Goal: Task Accomplishment & Management: Complete application form

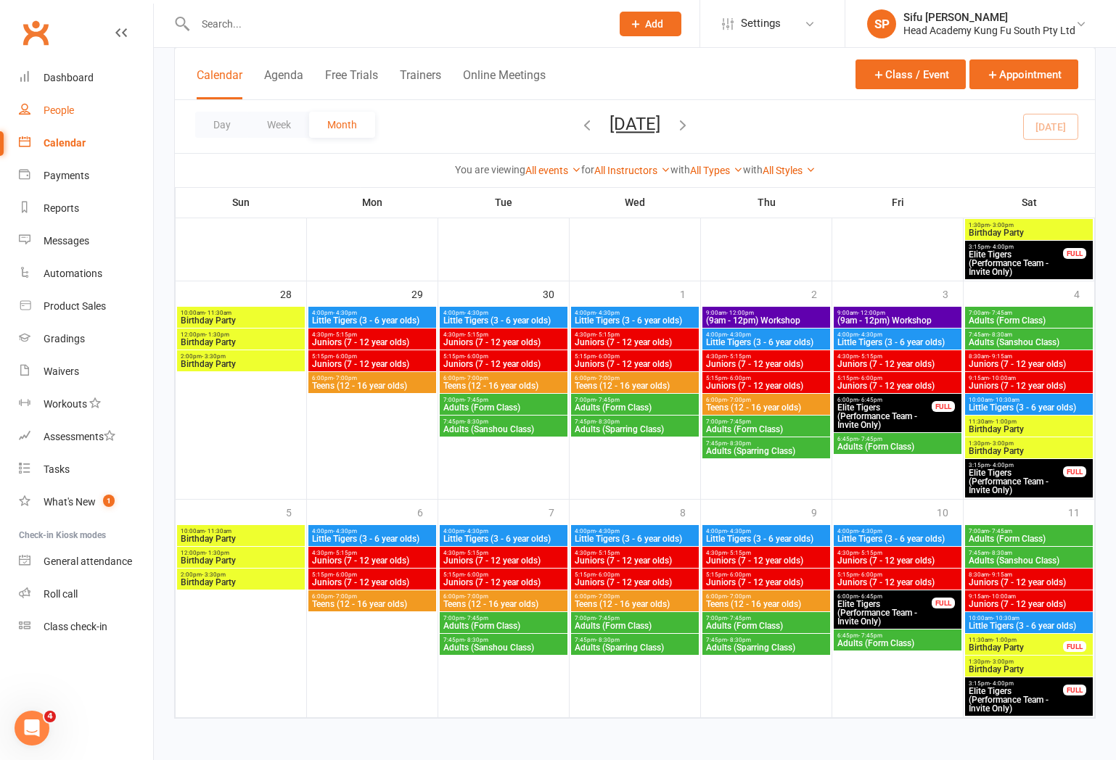
click at [59, 119] on link "People" at bounding box center [86, 110] width 134 height 33
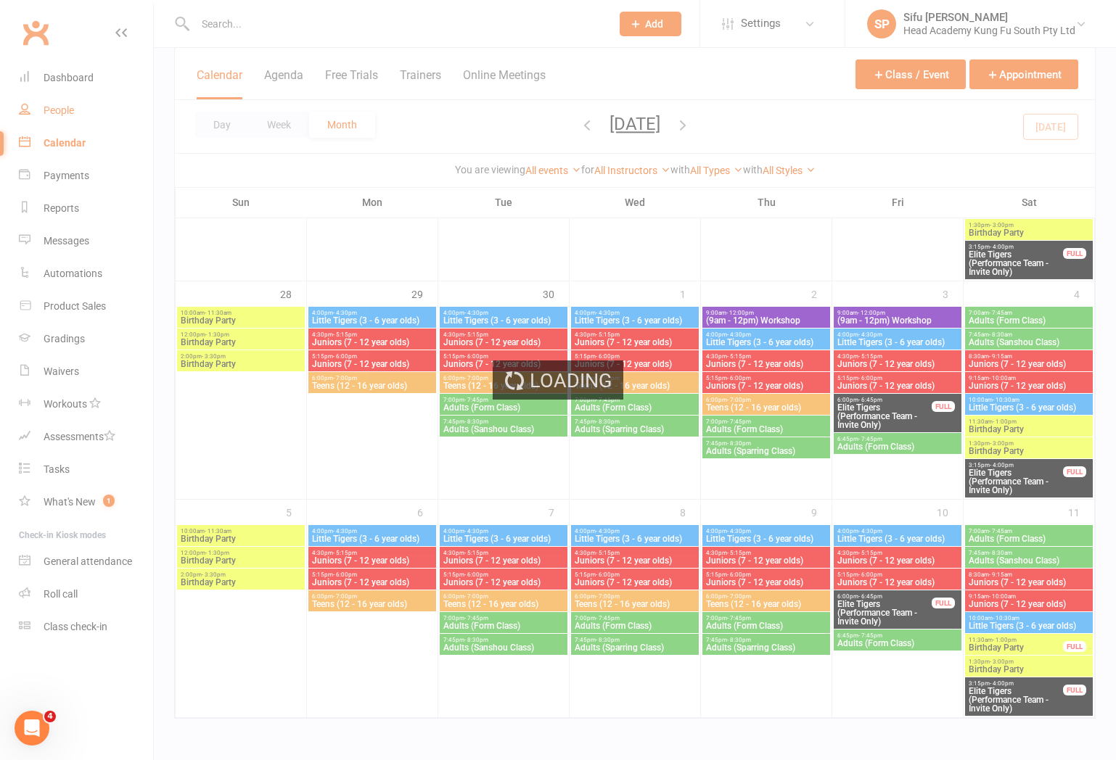
select select "25"
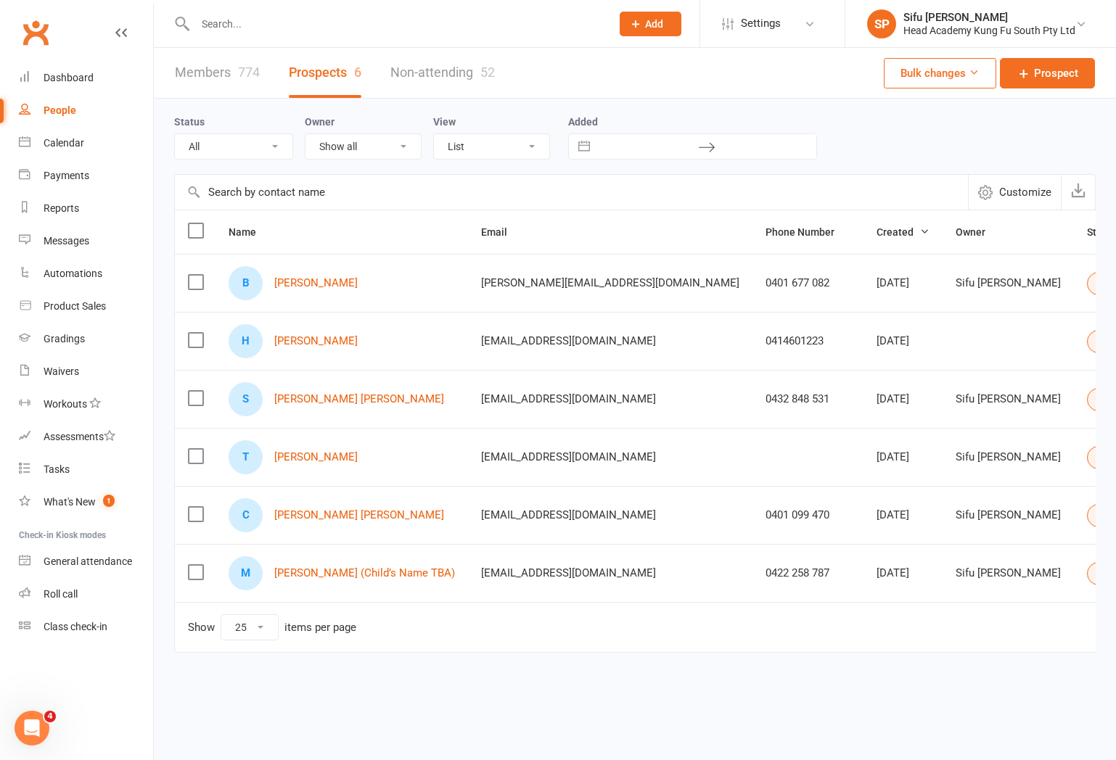
click at [895, 167] on div "Status All (No status set) (Invalid status) Initial Contact Follow-up Call Foll…" at bounding box center [634, 136] width 921 height 75
click at [1058, 77] on span "Prospect" at bounding box center [1056, 73] width 44 height 17
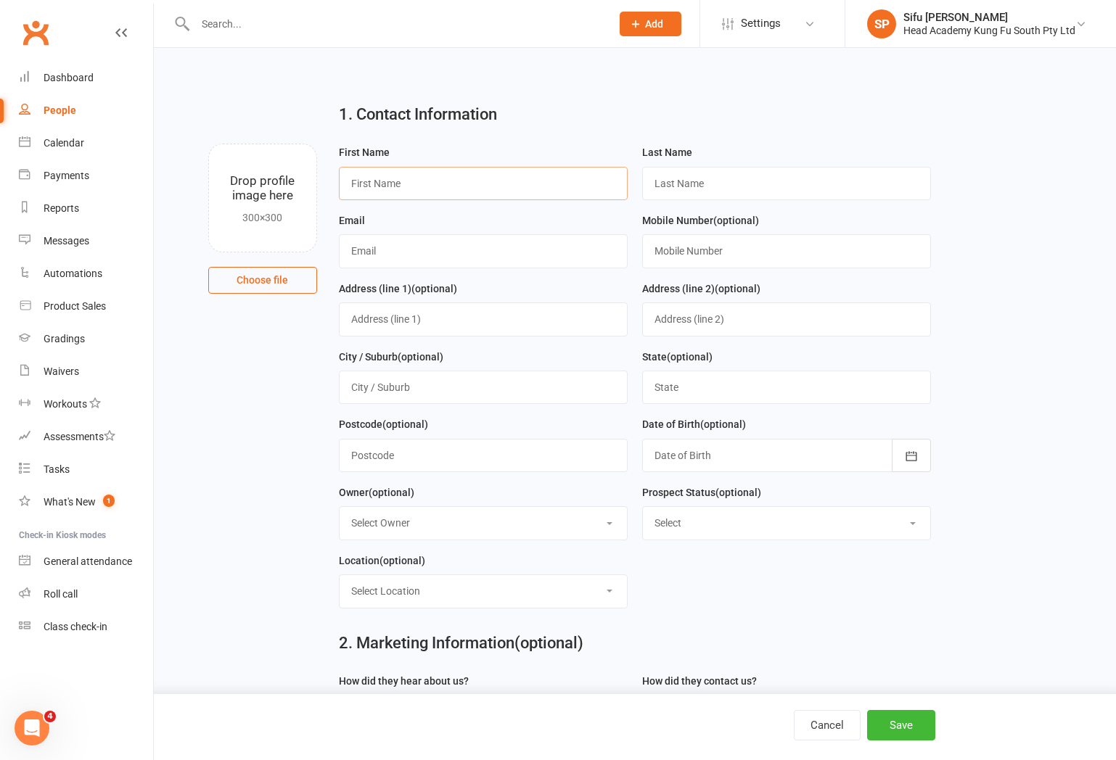
click at [500, 191] on input "text" at bounding box center [483, 183] width 289 height 33
type input "Casper"
type input "[PERSON_NAME]"
type input "[EMAIL_ADDRESS][DOMAIN_NAME]"
type input "0431 907 090"
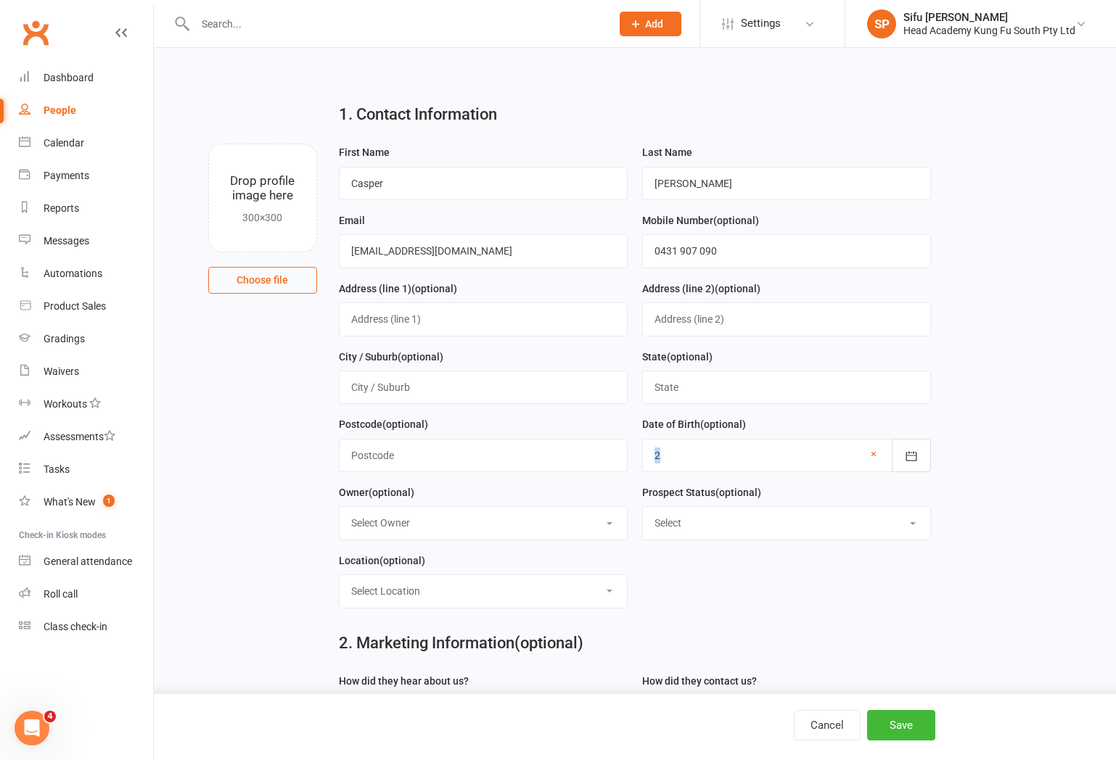
drag, startPoint x: 721, startPoint y: 438, endPoint x: 719, endPoint y: 445, distance: 7.6
click at [719, 445] on div "Date of Birth (optional) 2 [DATE] - [DATE] 2001 2002 2003 2004 2005 2006 2007 2…" at bounding box center [786, 444] width 289 height 57
click at [718, 452] on div at bounding box center [786, 455] width 289 height 33
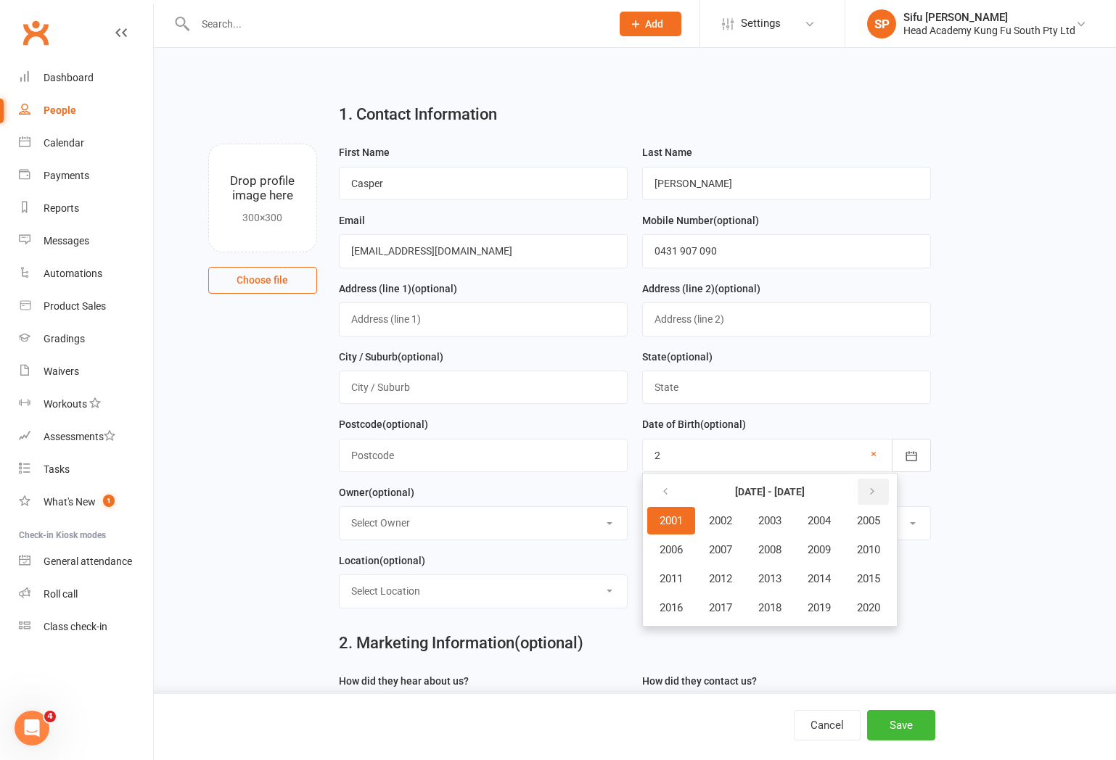
click at [887, 496] on button "button" at bounding box center [872, 492] width 31 height 26
click at [669, 494] on icon "button" at bounding box center [665, 492] width 10 height 12
click at [829, 608] on span "2019" at bounding box center [818, 607] width 23 height 13
click at [749, 563] on button "May" at bounding box center [749, 550] width 75 height 28
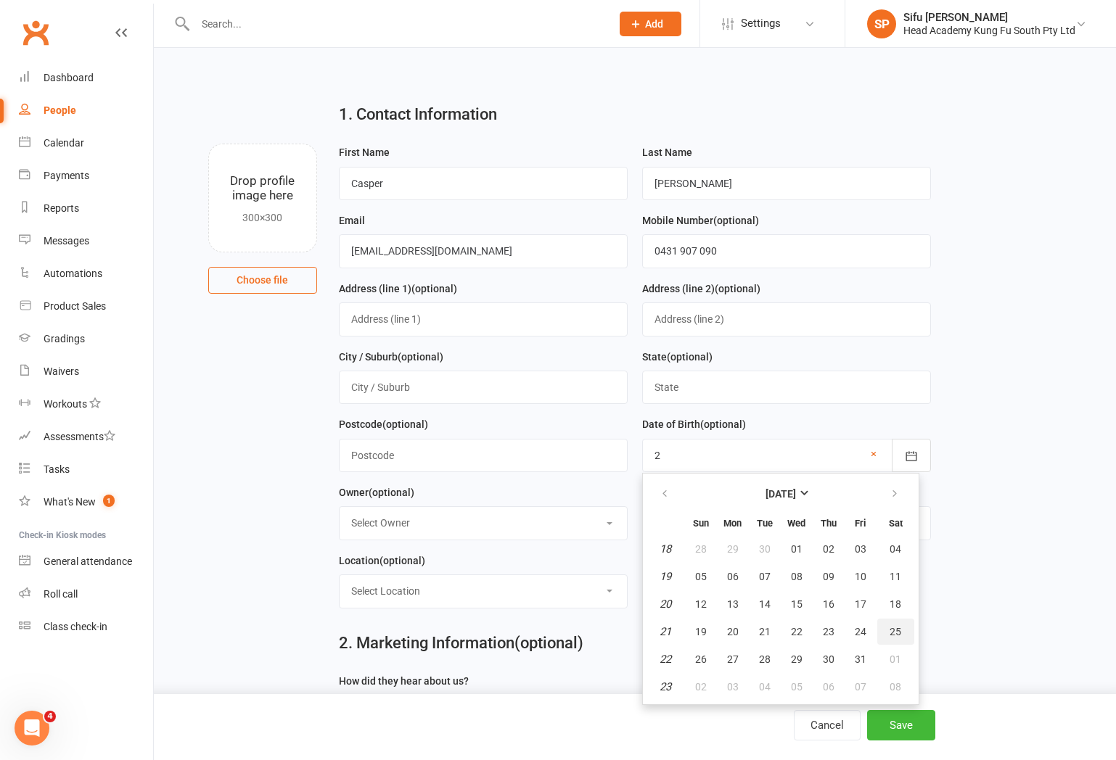
click at [886, 635] on button "25" at bounding box center [895, 632] width 37 height 26
type input "[DATE]"
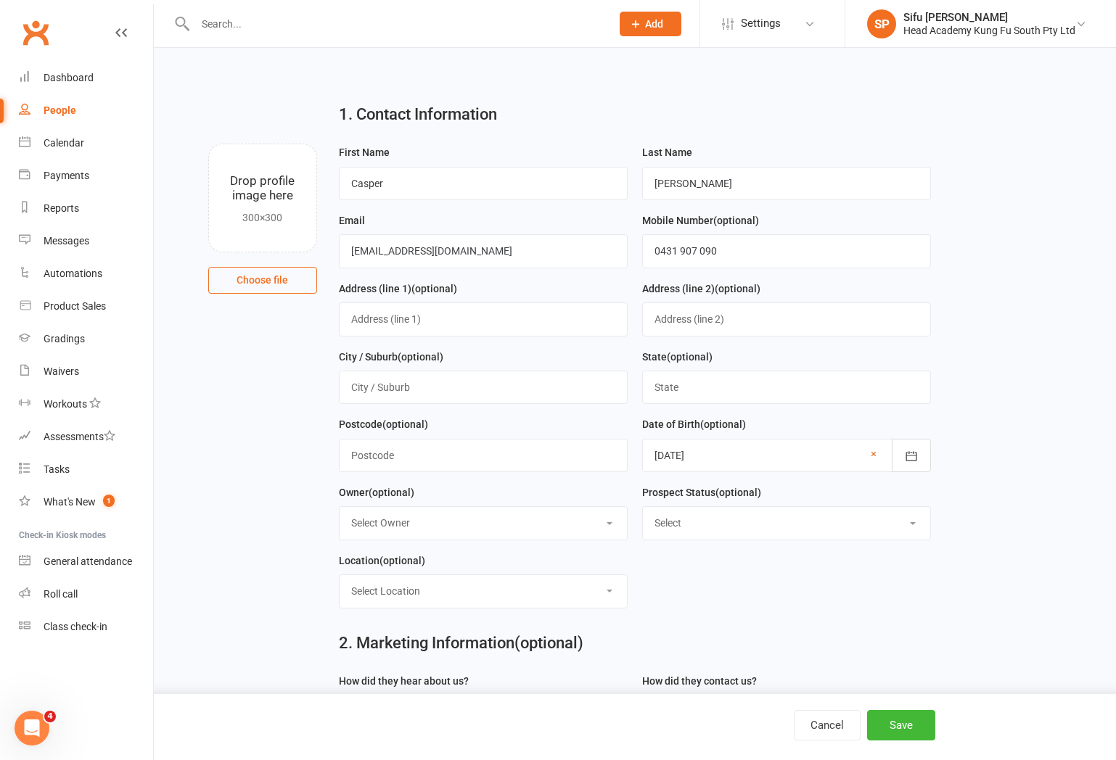
click at [546, 534] on select "Select Owner Sifu [PERSON_NAME] [PERSON_NAME]" at bounding box center [483, 523] width 287 height 32
select select "0"
click at [707, 532] on select "Select Initial Contact Follow-up Call Follow-up Email Almost Ready Not Ready No…" at bounding box center [786, 523] width 287 height 32
select select "Initial Contact"
click at [470, 591] on select "Select Location [GEOGRAPHIC_DATA]" at bounding box center [483, 591] width 287 height 32
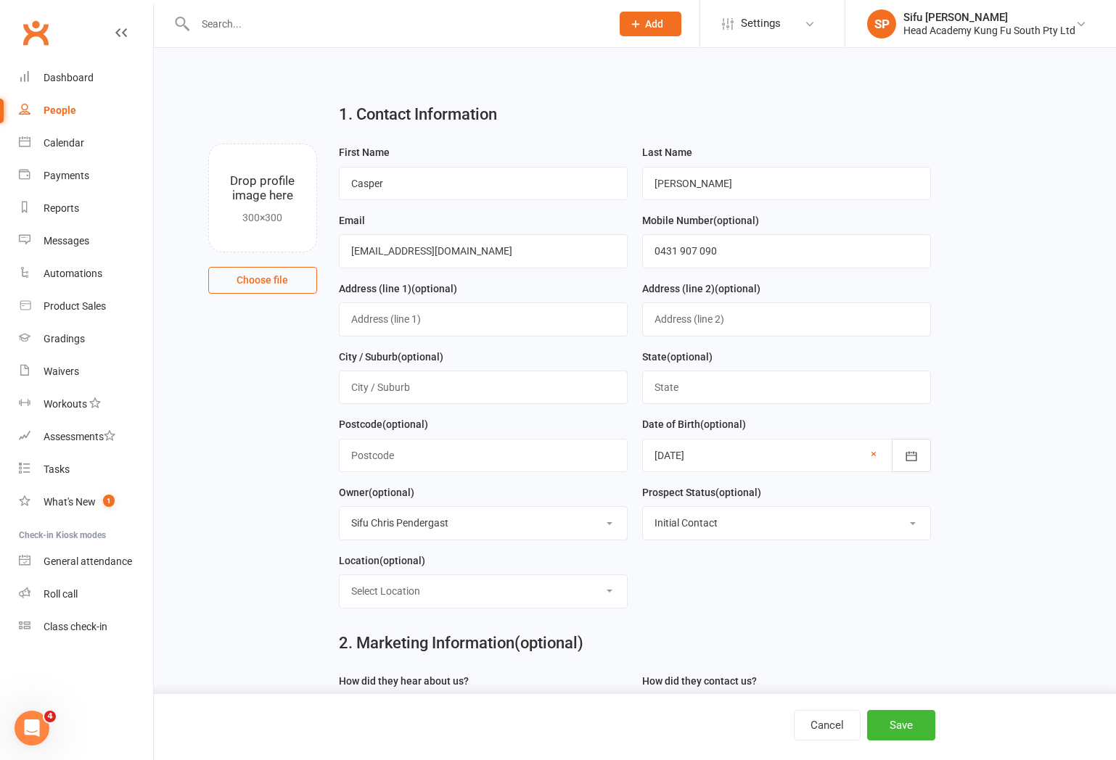
select select "0"
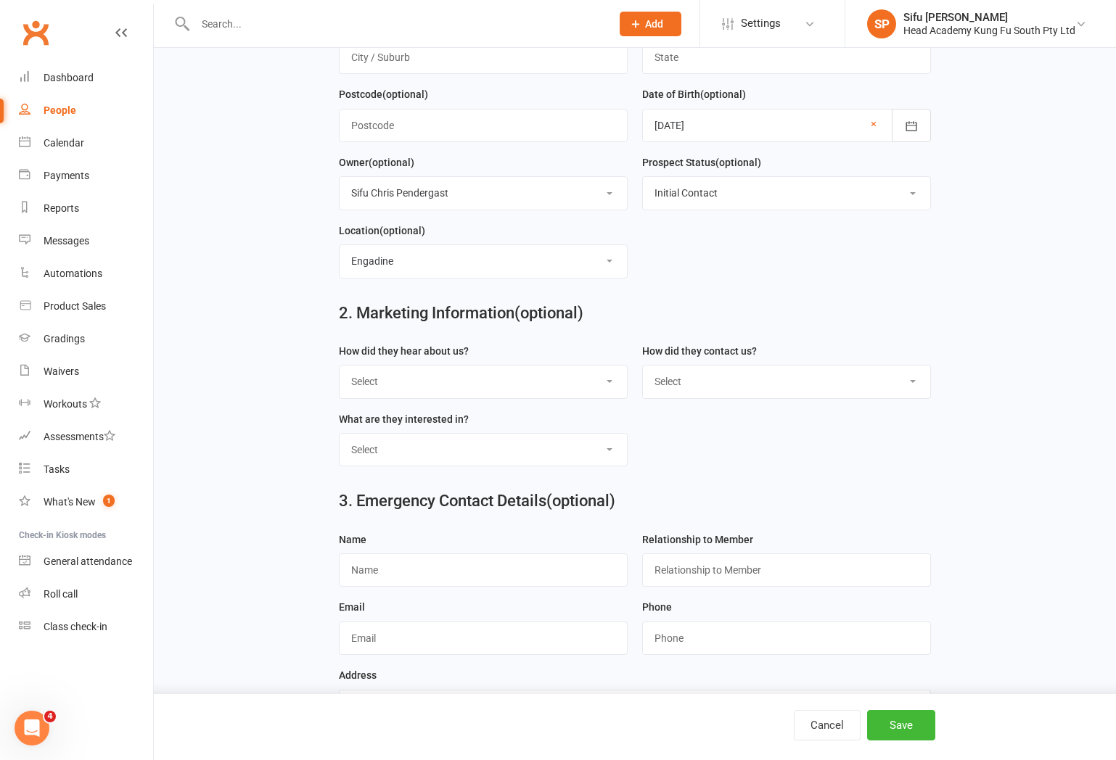
scroll to position [390, 0]
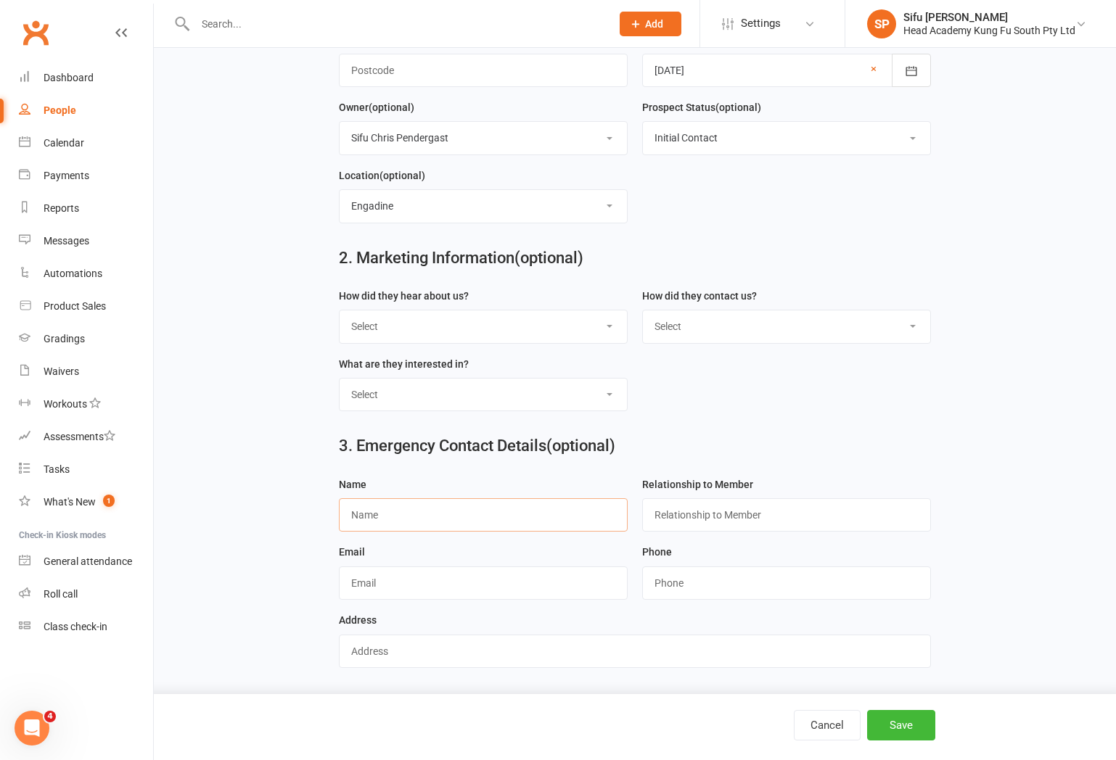
click at [481, 511] on input "text" at bounding box center [483, 514] width 289 height 33
type input "[PERSON_NAME]"
type input "Father"
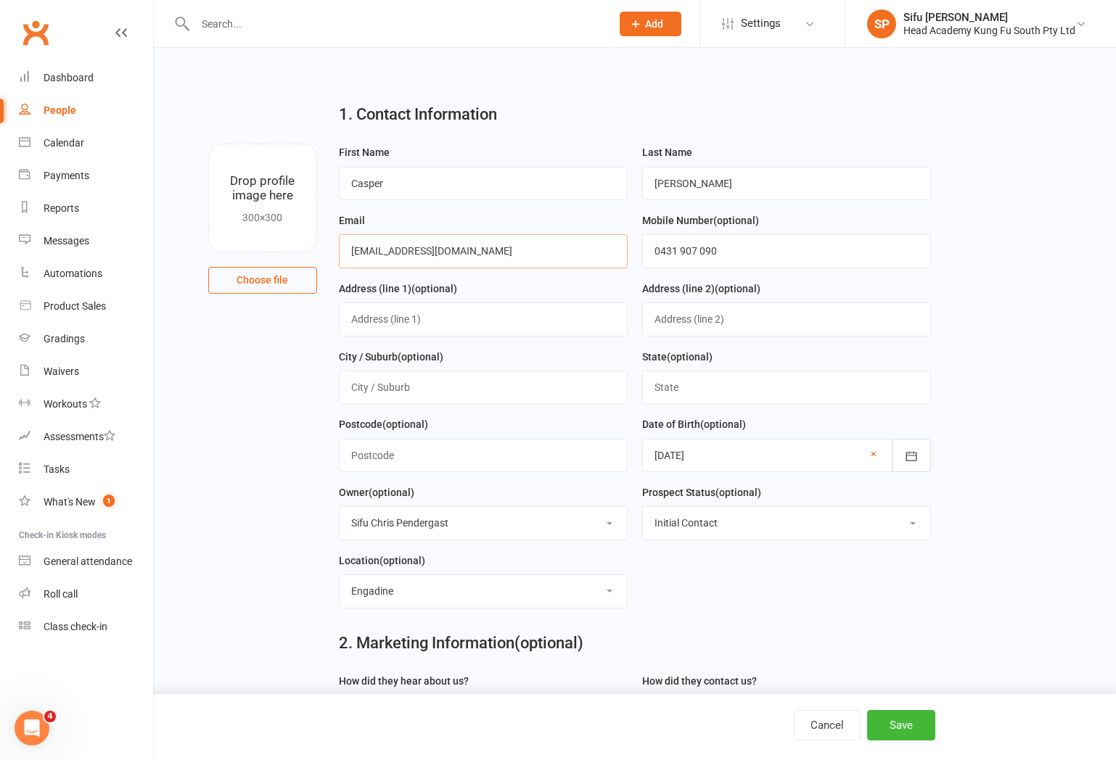
click at [517, 255] on input "[EMAIL_ADDRESS][DOMAIN_NAME]" at bounding box center [483, 250] width 289 height 33
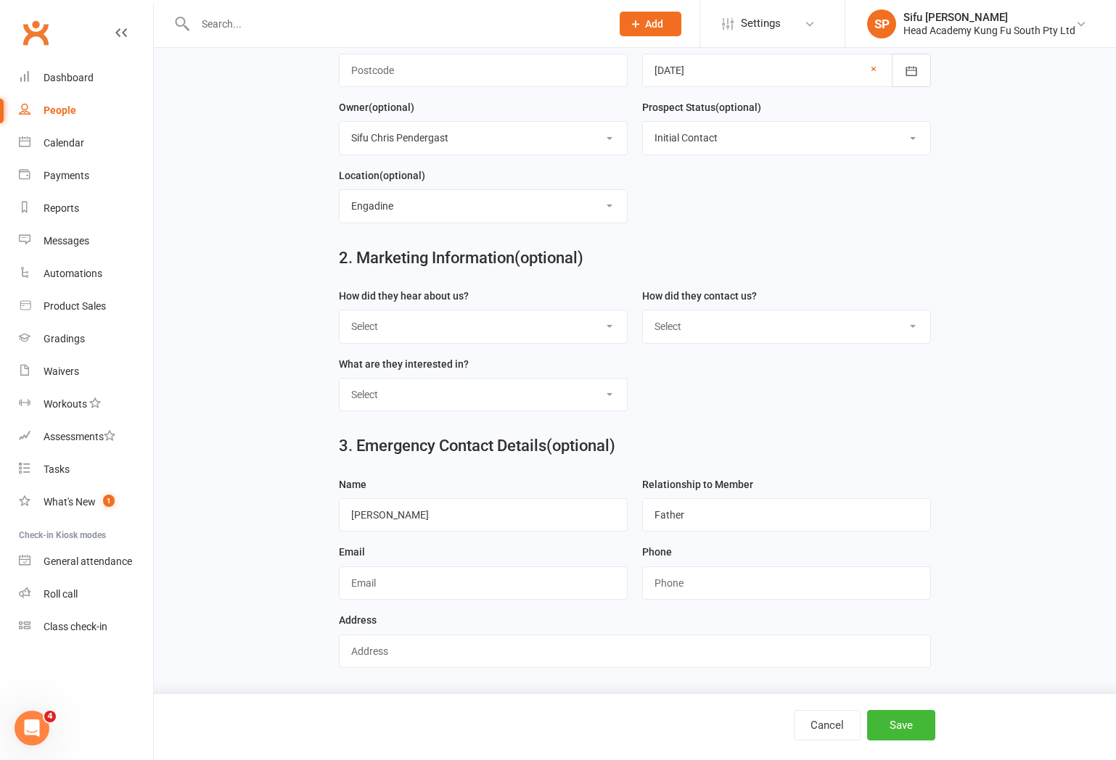
scroll to position [388, 0]
click at [450, 584] on input "text" at bounding box center [483, 583] width 289 height 33
paste input "[EMAIL_ADDRESS][DOMAIN_NAME]"
type input "[EMAIL_ADDRESS][DOMAIN_NAME]"
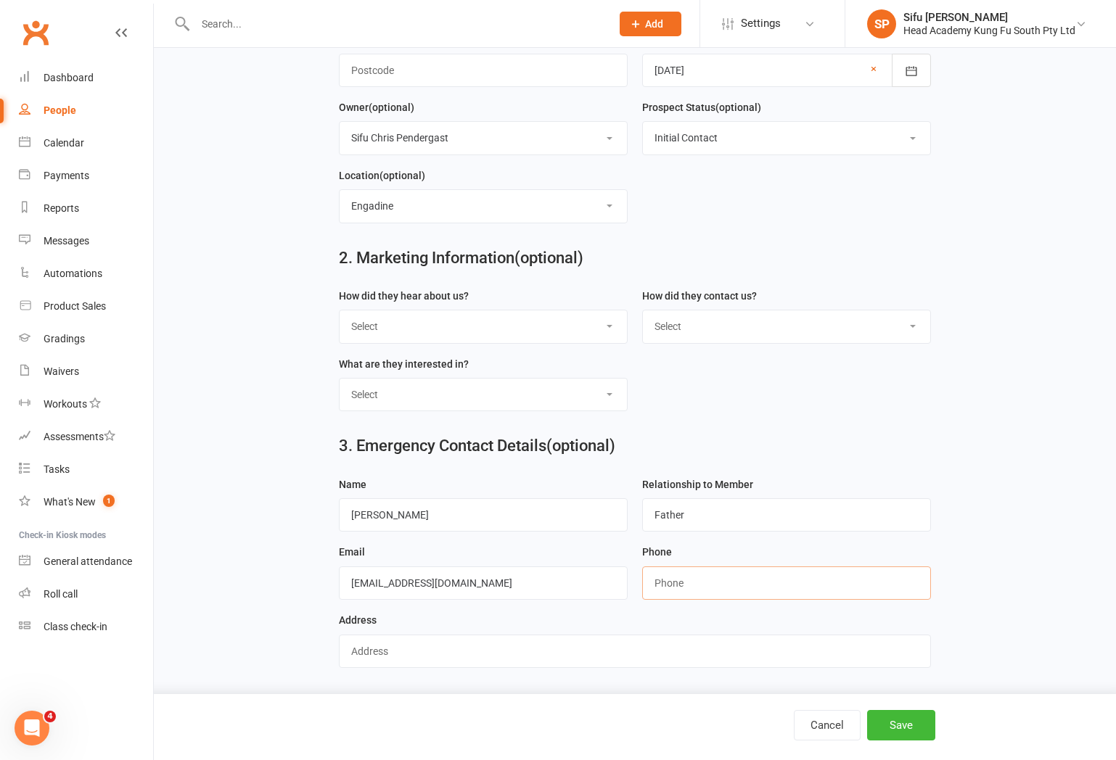
click at [765, 585] on input "string" at bounding box center [786, 583] width 289 height 33
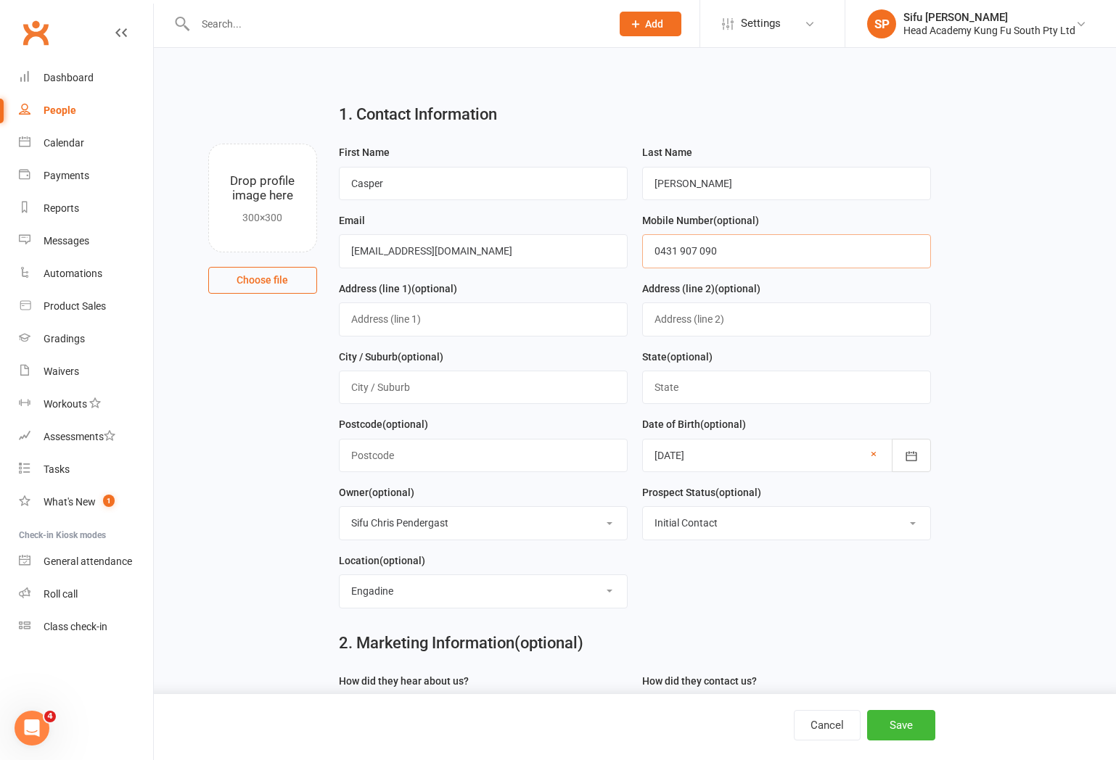
click at [730, 258] on input "0431 907 090" at bounding box center [786, 250] width 289 height 33
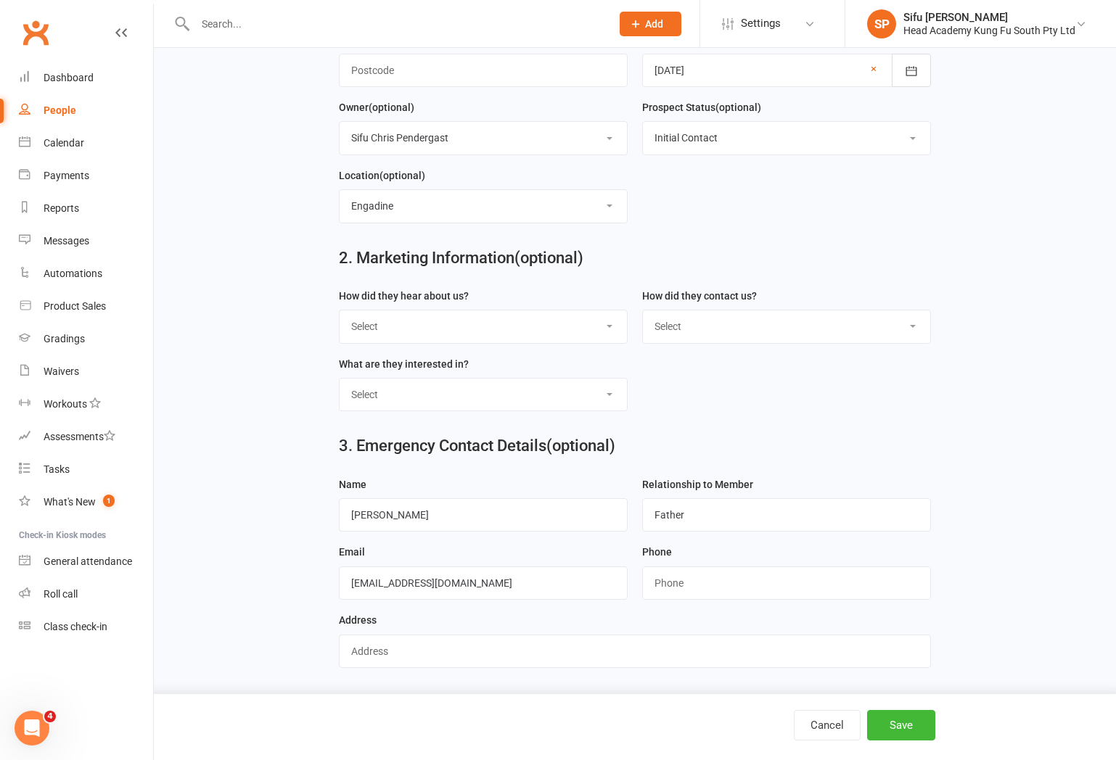
click at [768, 600] on div "Phone" at bounding box center [786, 577] width 303 height 68
click at [772, 592] on input "string" at bounding box center [786, 583] width 289 height 33
paste input "0431907090"
type input "0431907090"
click at [898, 728] on button "Save" at bounding box center [901, 725] width 68 height 30
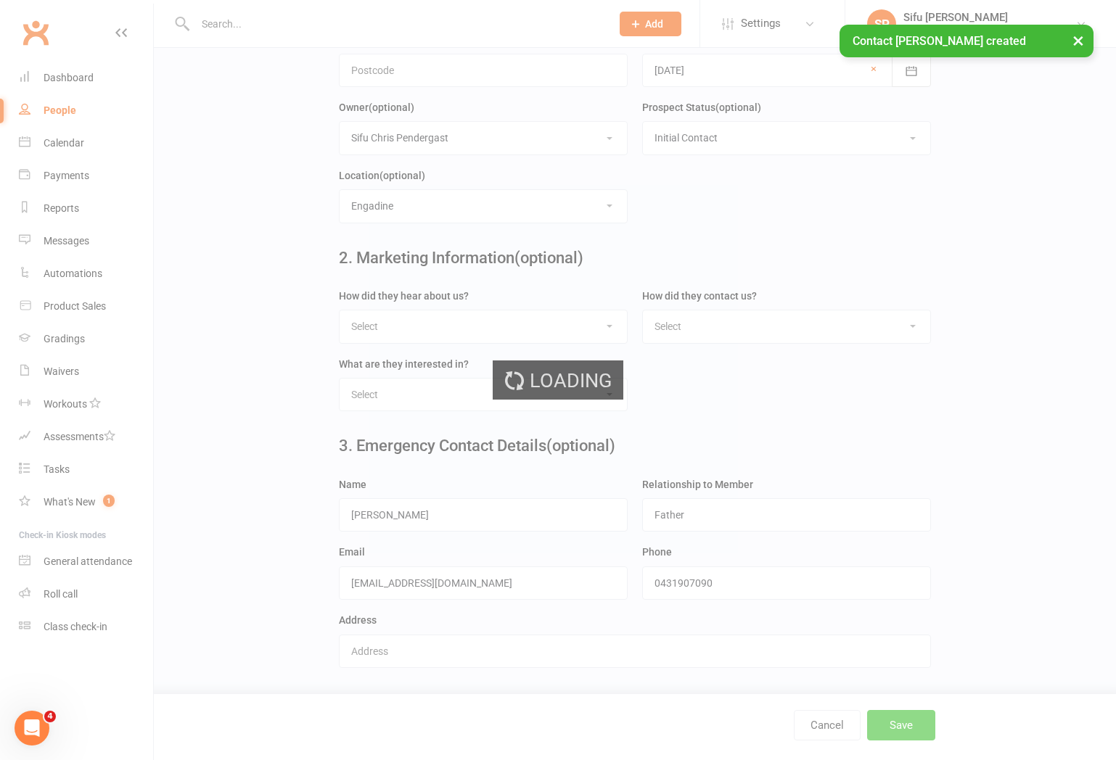
scroll to position [0, 0]
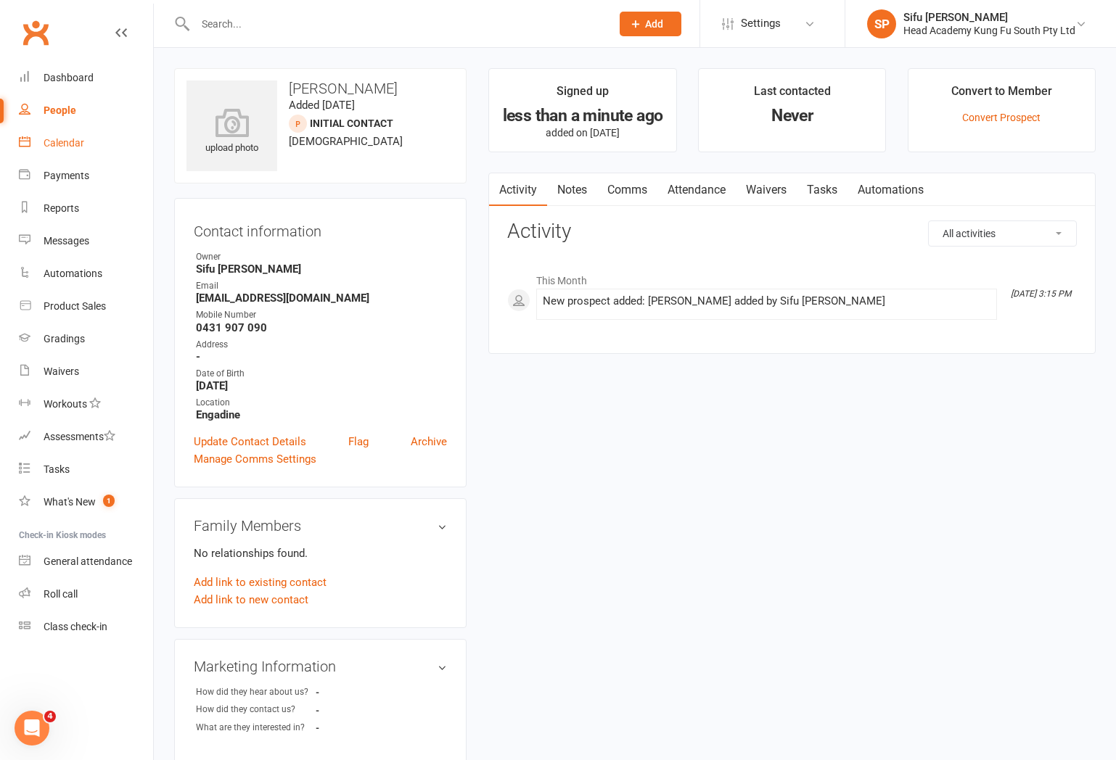
click at [62, 149] on link "Calendar" at bounding box center [86, 143] width 134 height 33
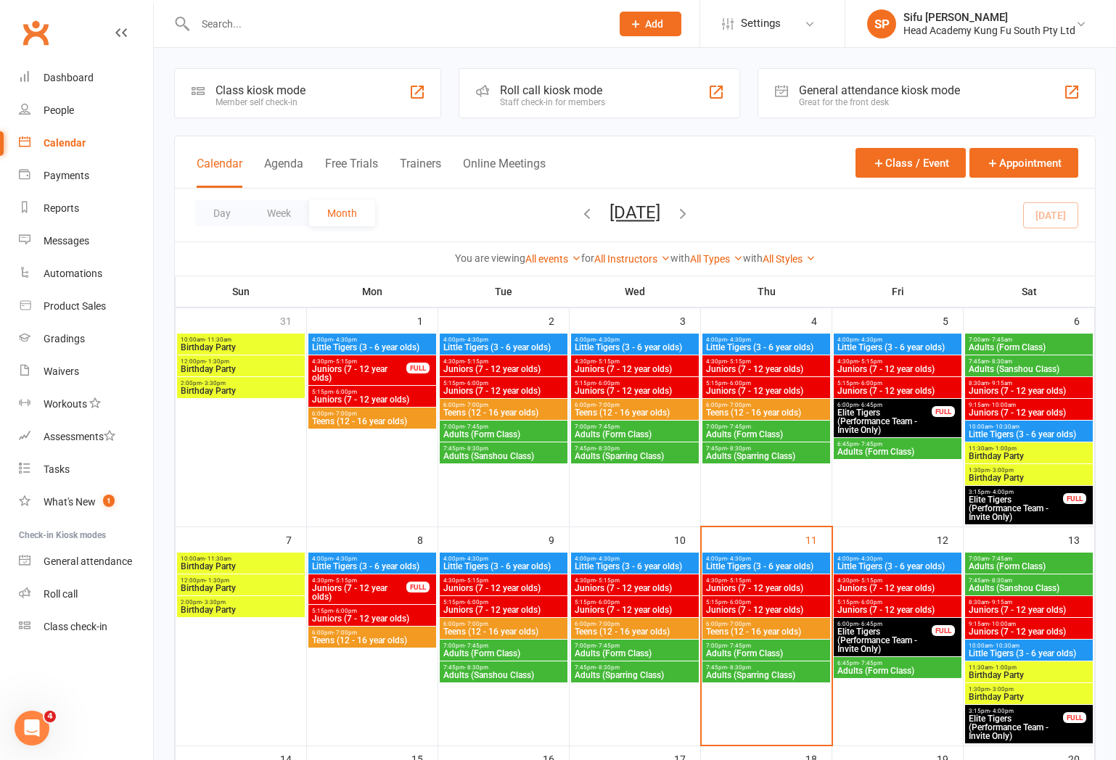
scroll to position [78, 0]
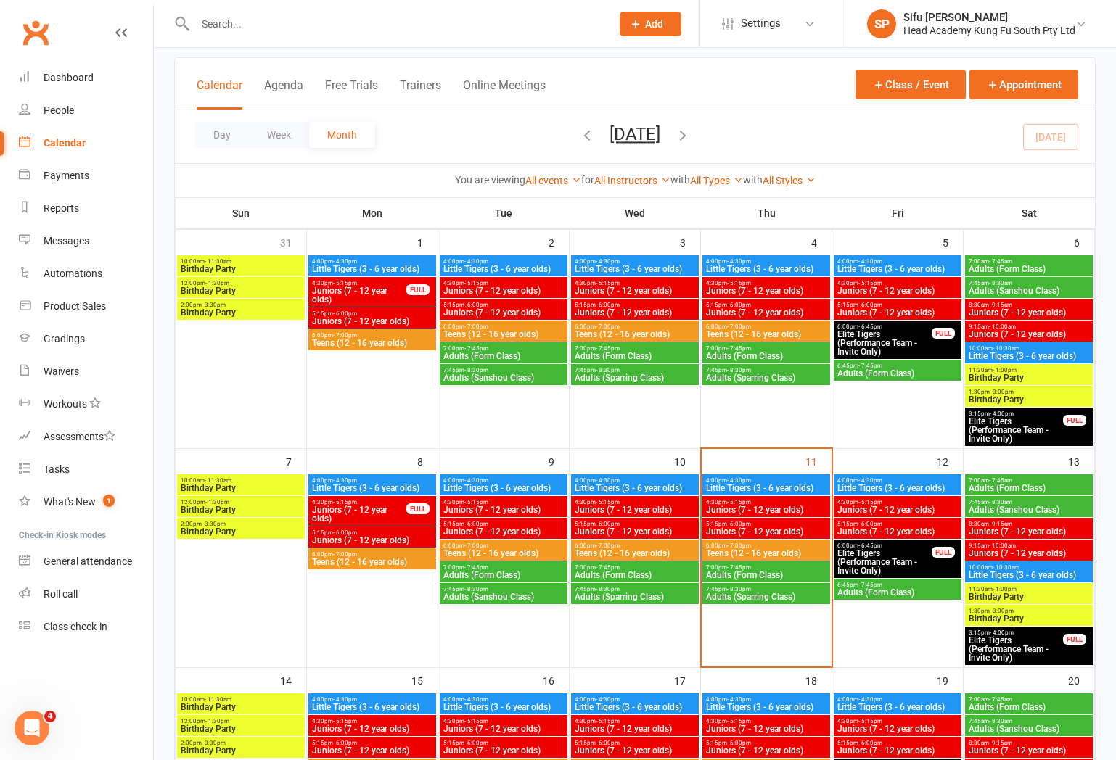
click at [796, 484] on span "Little Tigers (3 - 6 year olds)" at bounding box center [766, 488] width 122 height 9
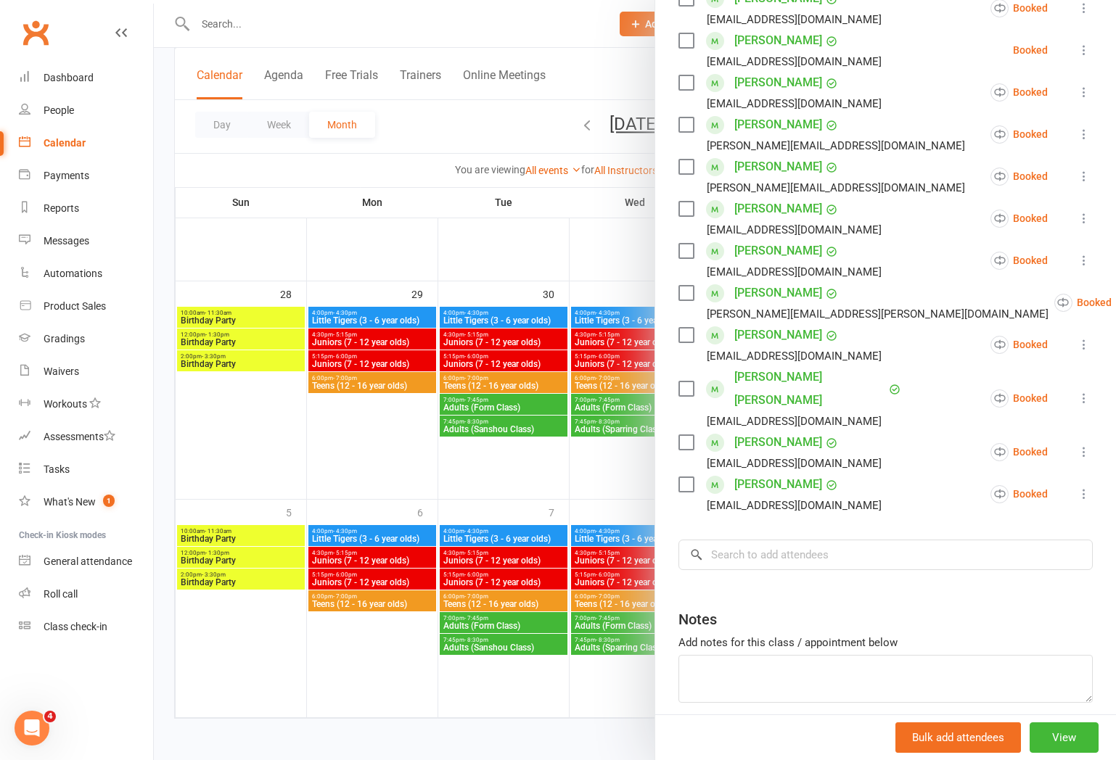
scroll to position [405, 0]
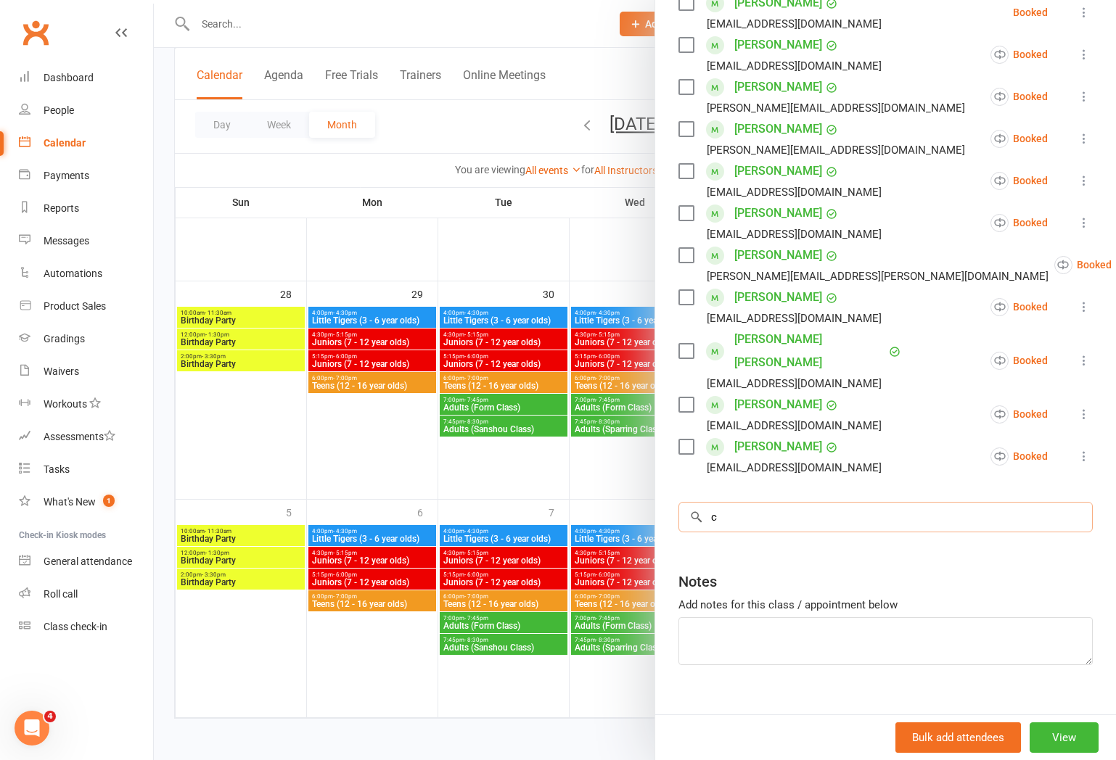
click at [815, 502] on input "c" at bounding box center [885, 517] width 414 height 30
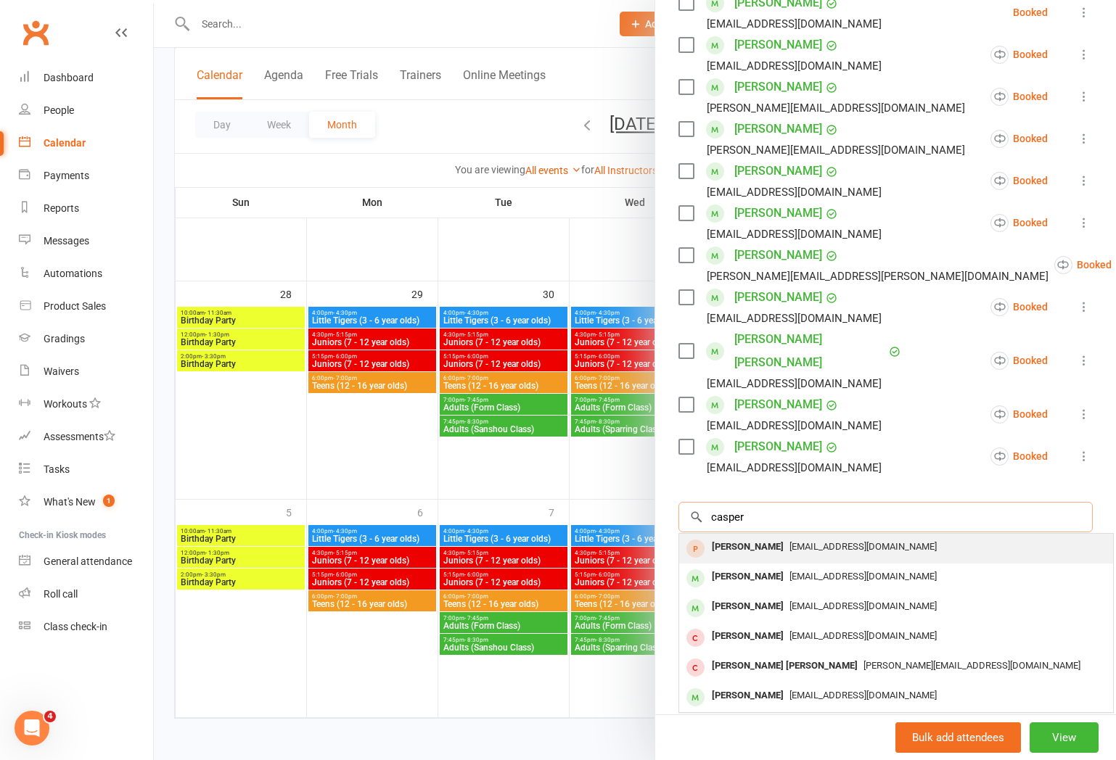
type input "casper"
click at [880, 541] on span "[EMAIL_ADDRESS][DOMAIN_NAME]" at bounding box center [862, 546] width 147 height 11
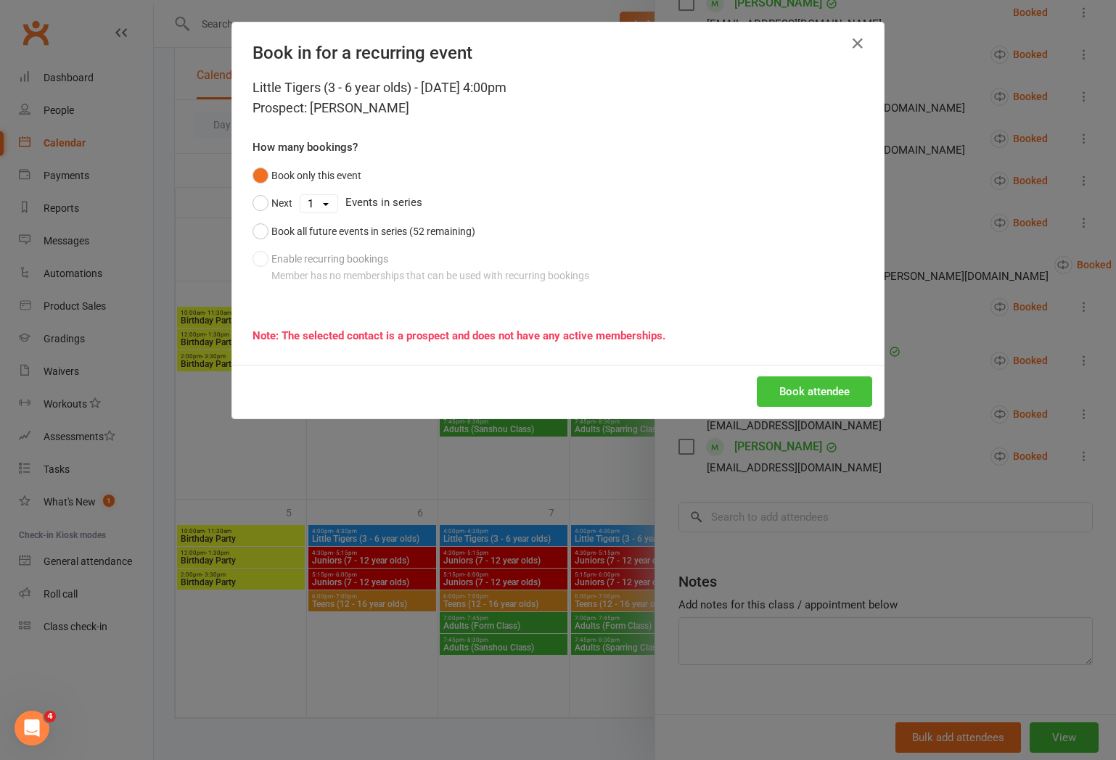
click at [772, 389] on button "Book attendee" at bounding box center [814, 391] width 115 height 30
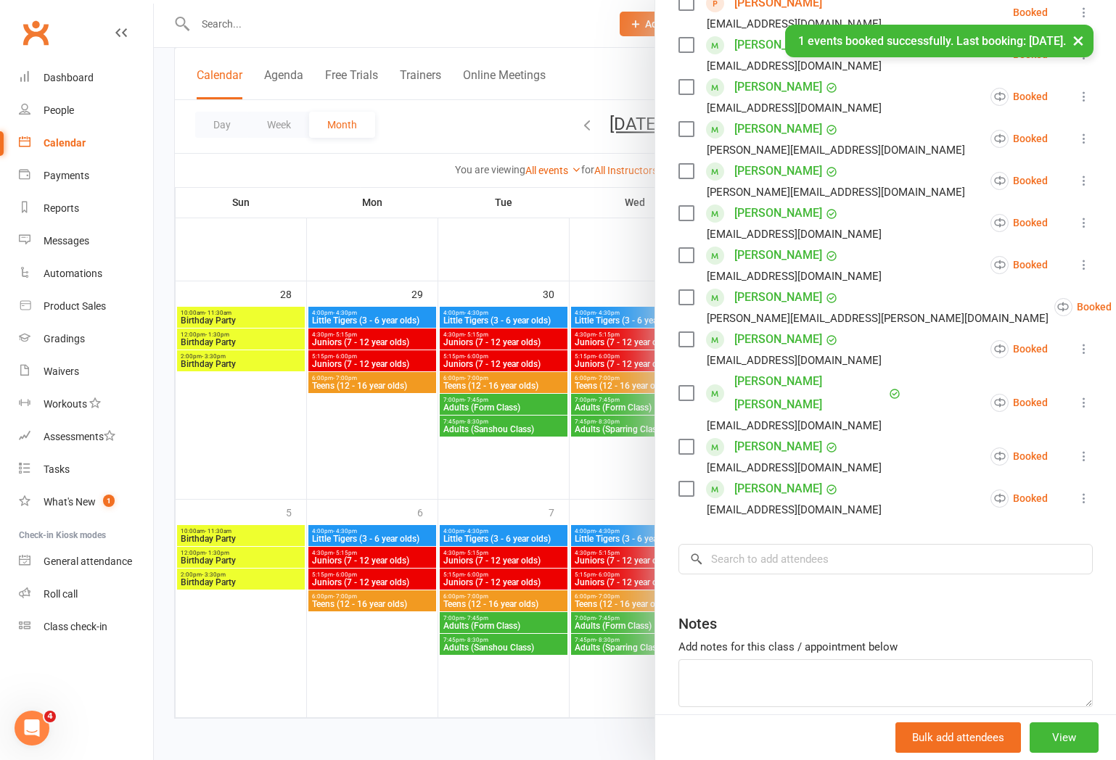
scroll to position [447, 0]
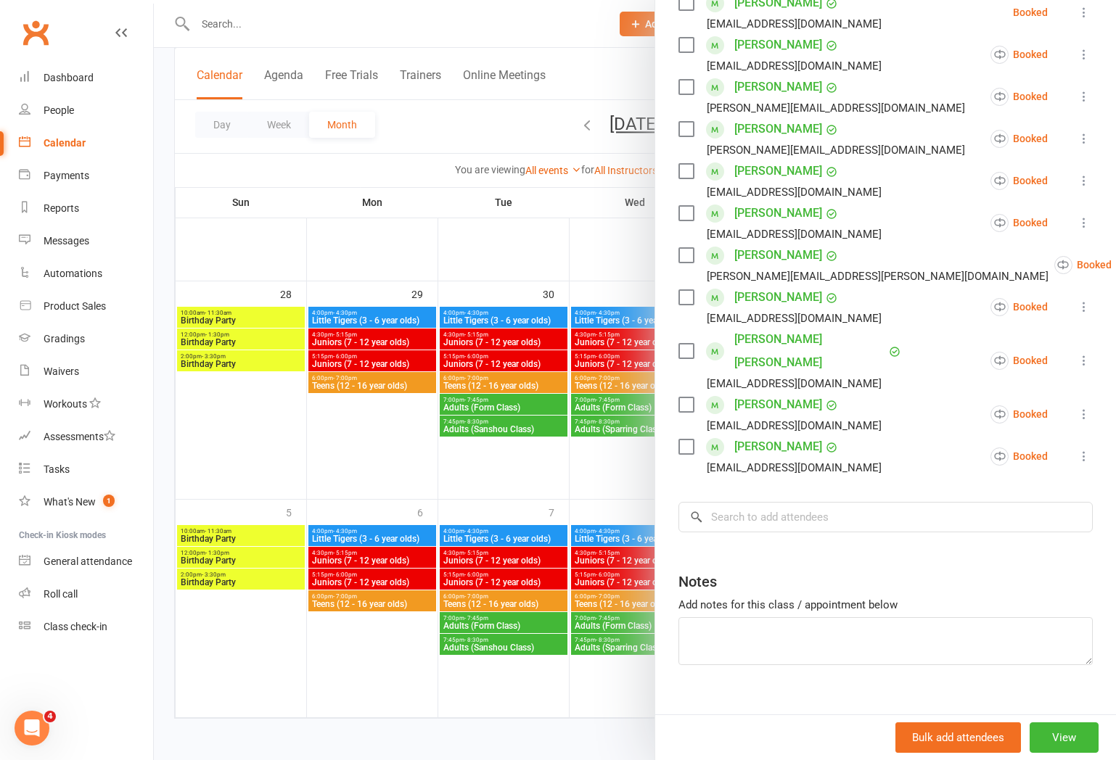
click at [1085, 95] on icon at bounding box center [1084, 96] width 15 height 15
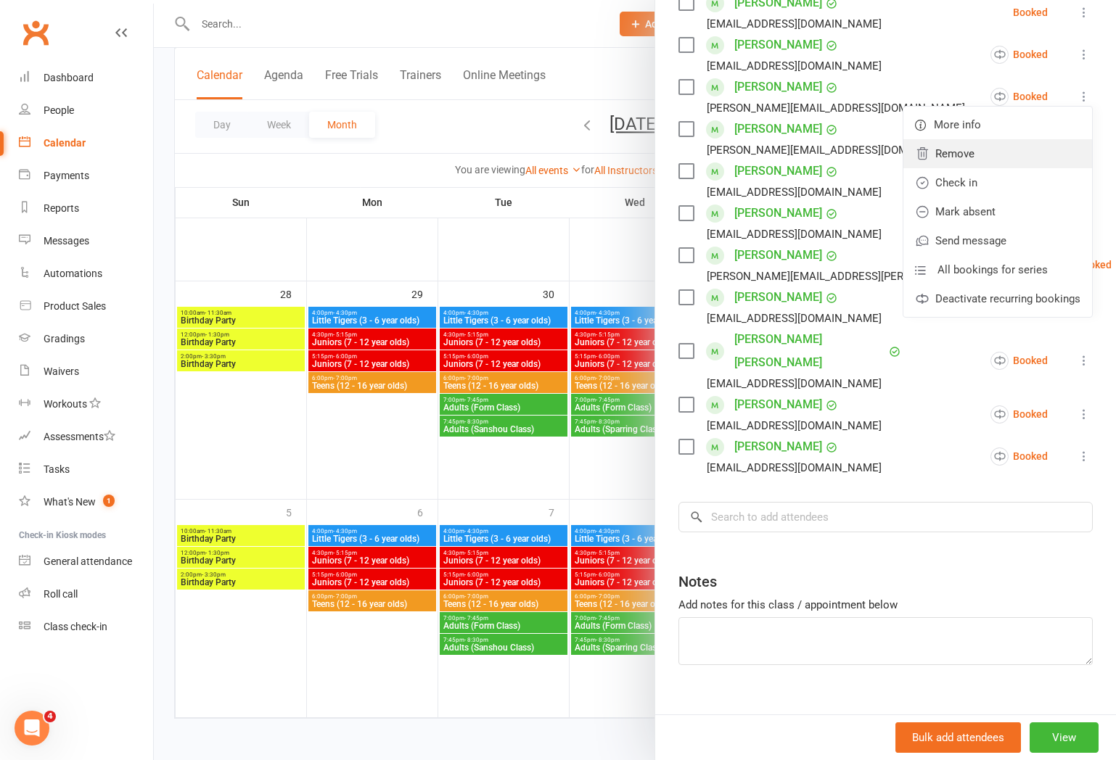
click at [1013, 151] on link "Remove" at bounding box center [997, 153] width 189 height 29
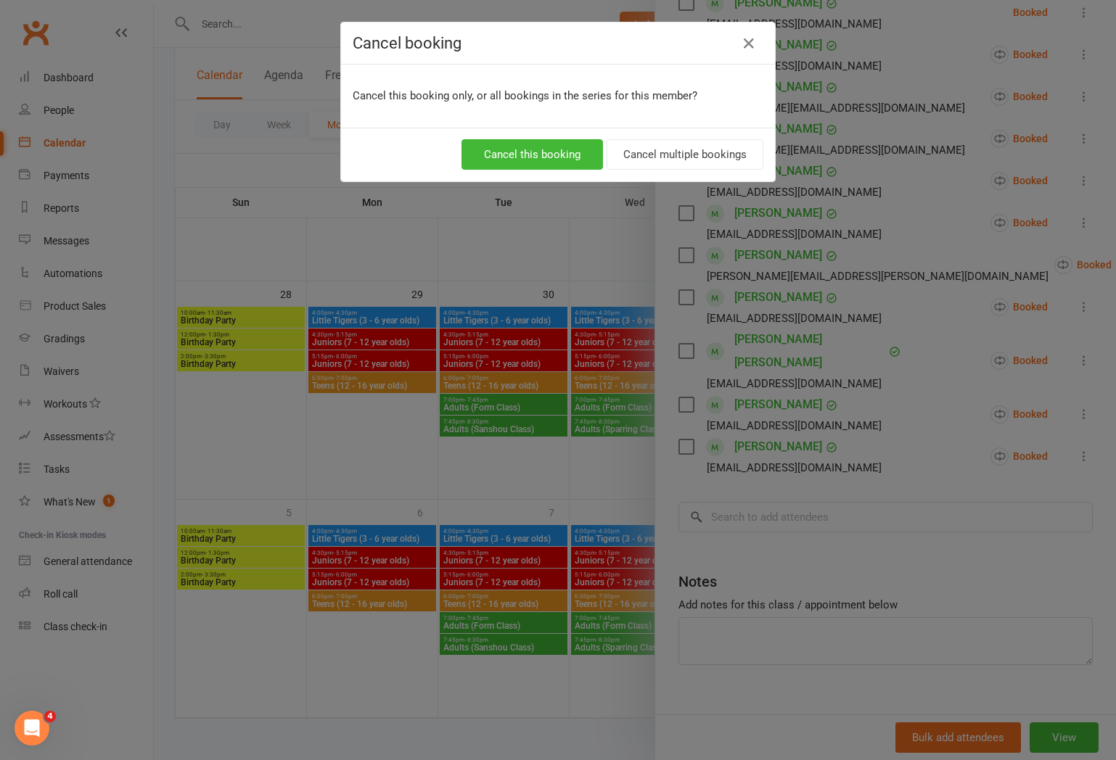
scroll to position [444, 0]
click at [663, 150] on button "Cancel multiple bookings" at bounding box center [684, 154] width 157 height 30
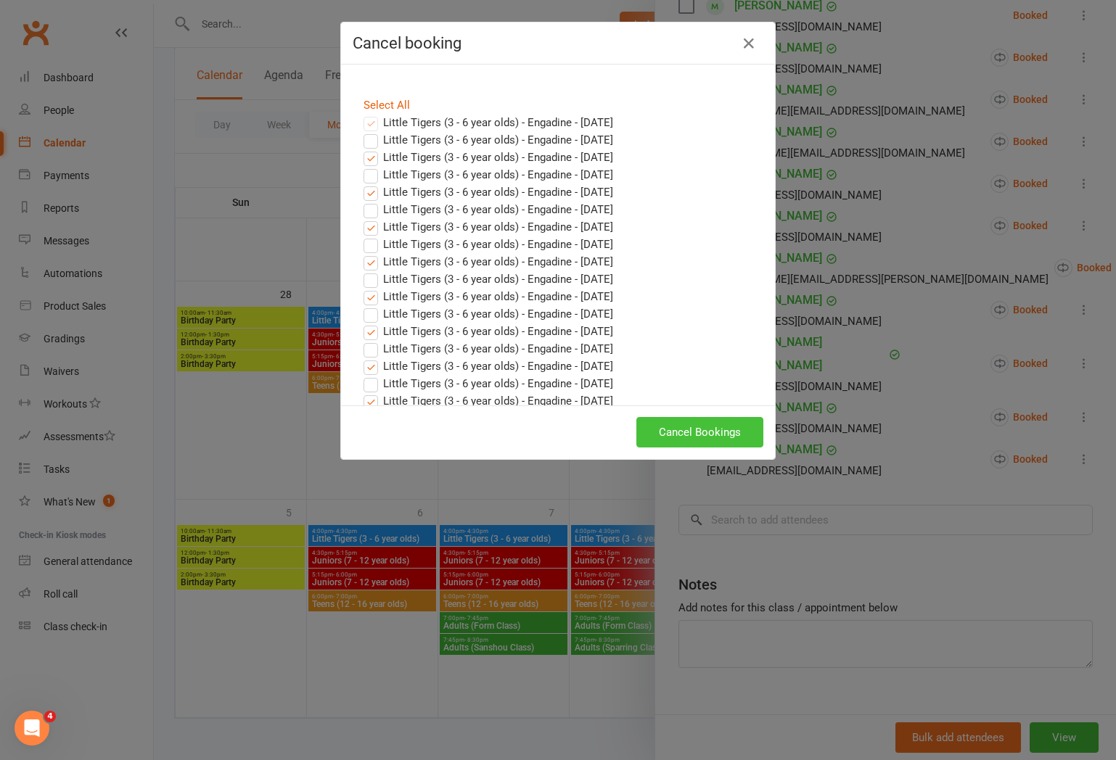
click at [717, 431] on button "Cancel Bookings" at bounding box center [699, 432] width 127 height 30
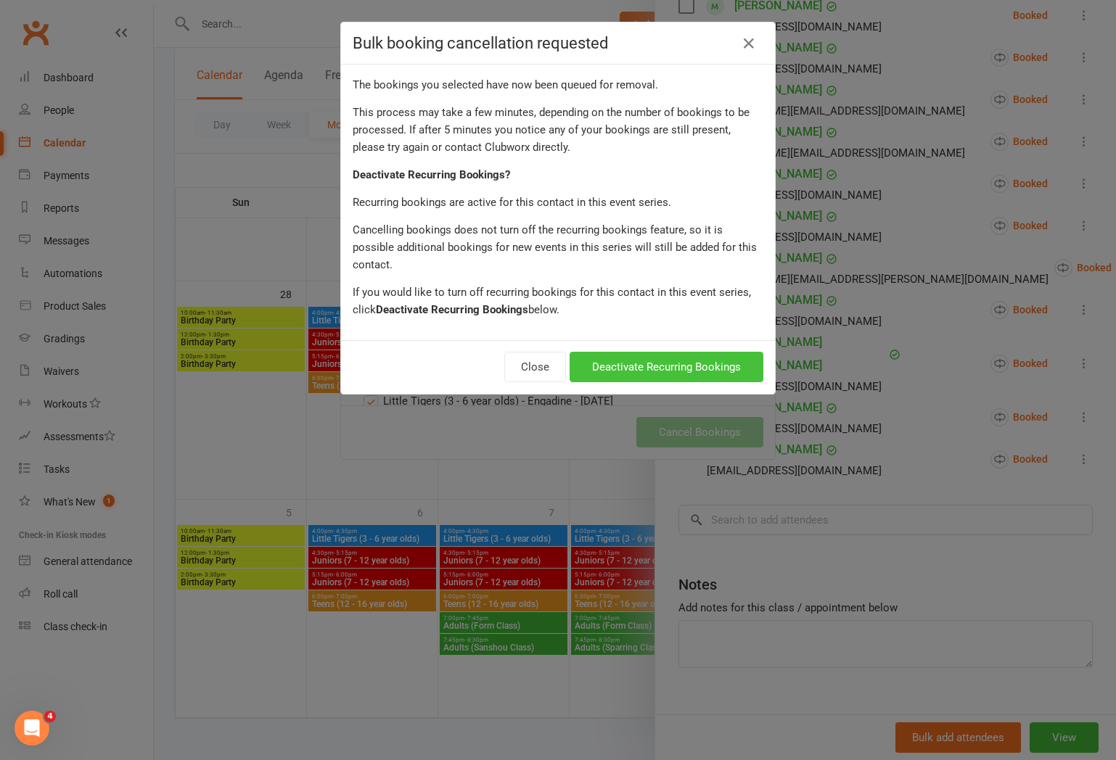
drag, startPoint x: 667, startPoint y: 345, endPoint x: 816, endPoint y: 329, distance: 150.4
click at [667, 352] on button "Deactivate Recurring Bookings" at bounding box center [666, 367] width 194 height 30
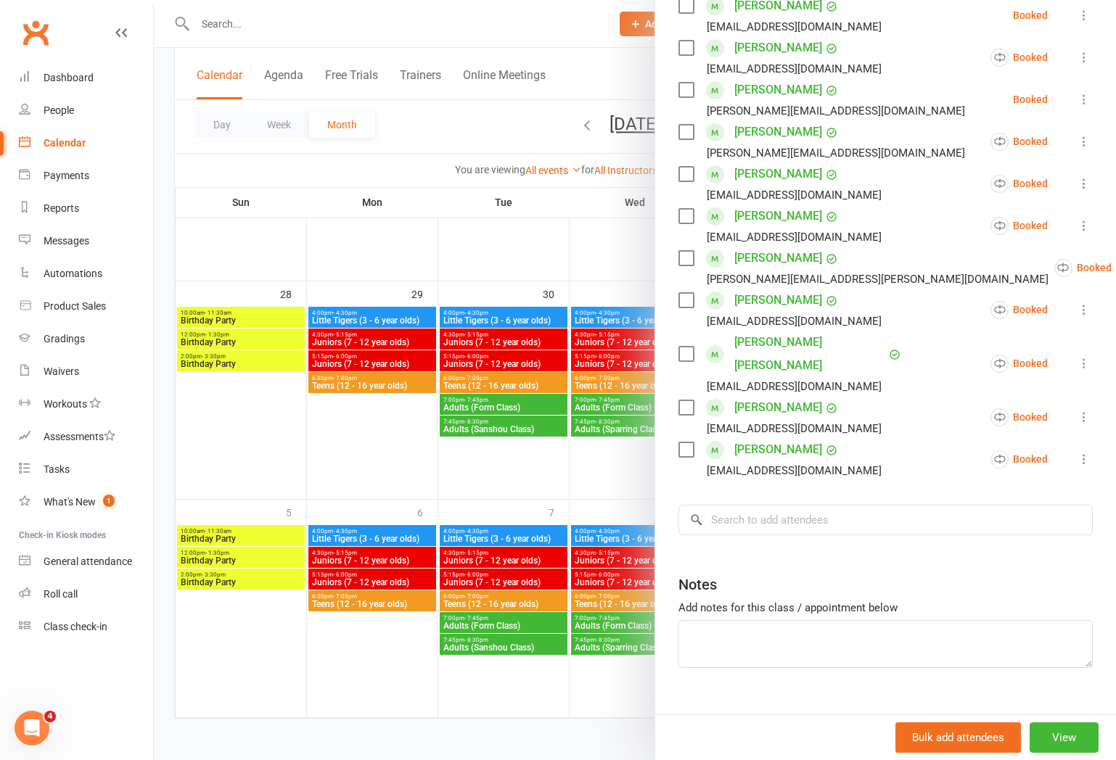
click at [1081, 143] on icon at bounding box center [1084, 141] width 15 height 15
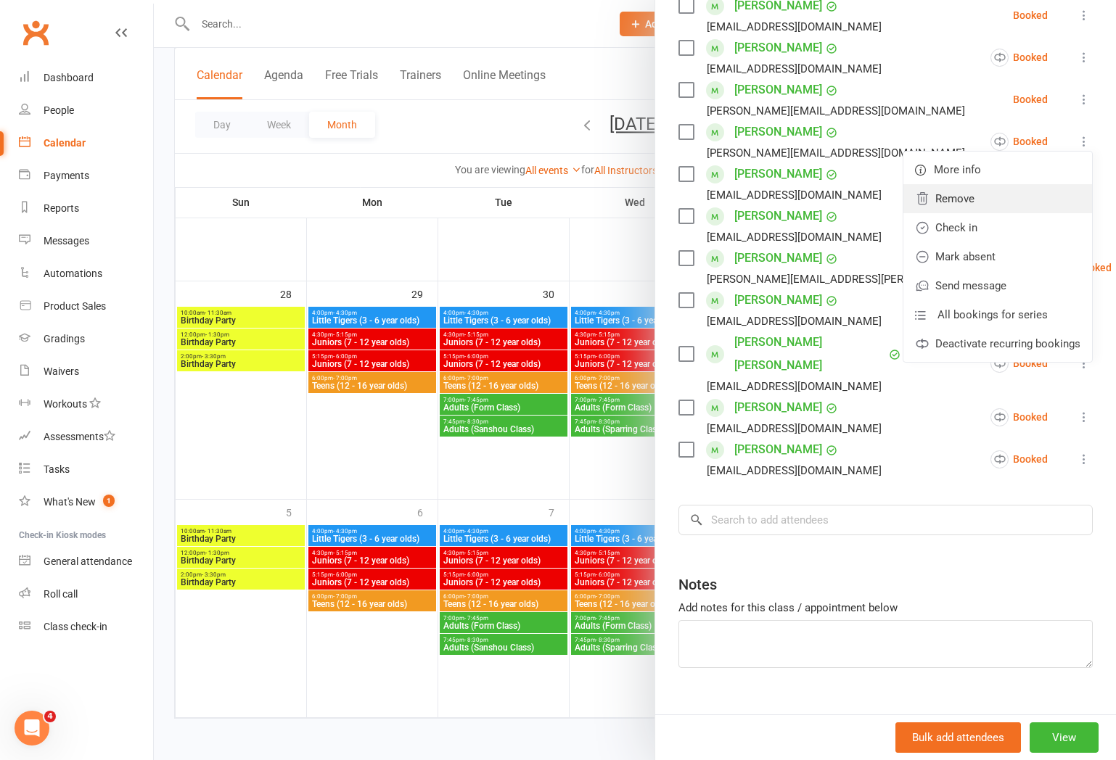
click at [1031, 211] on link "Remove" at bounding box center [997, 198] width 189 height 29
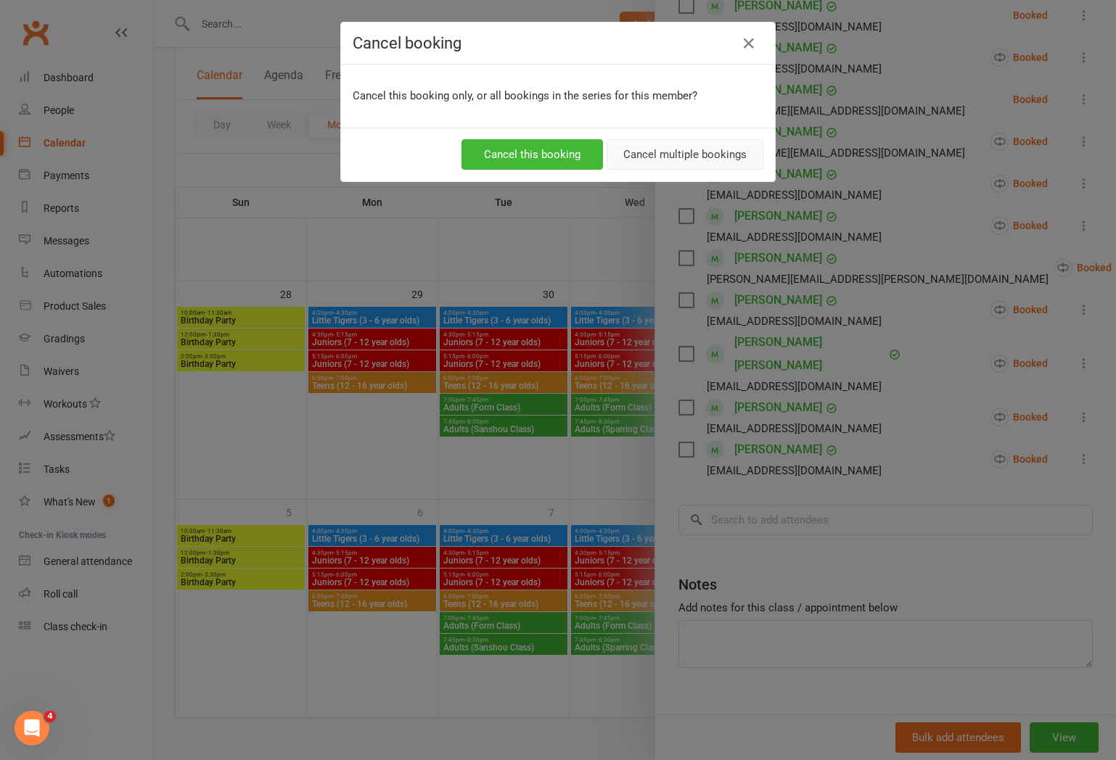
click at [712, 157] on button "Cancel multiple bookings" at bounding box center [684, 154] width 157 height 30
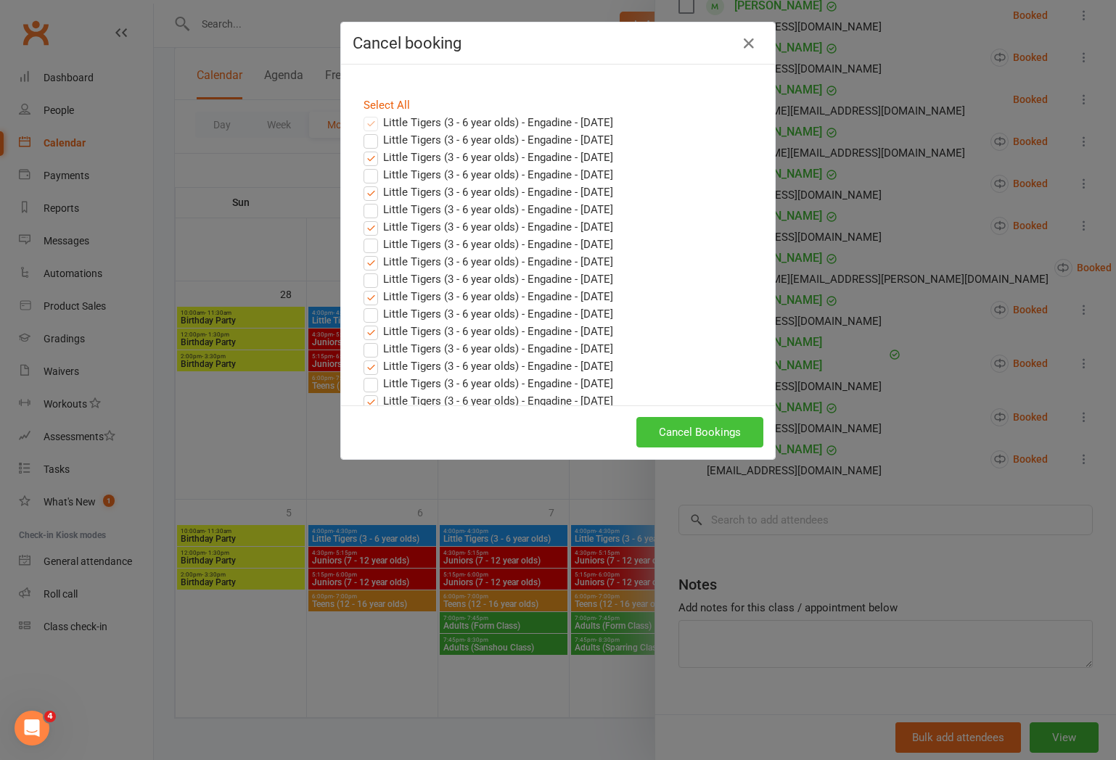
click at [732, 430] on button "Cancel Bookings" at bounding box center [699, 432] width 127 height 30
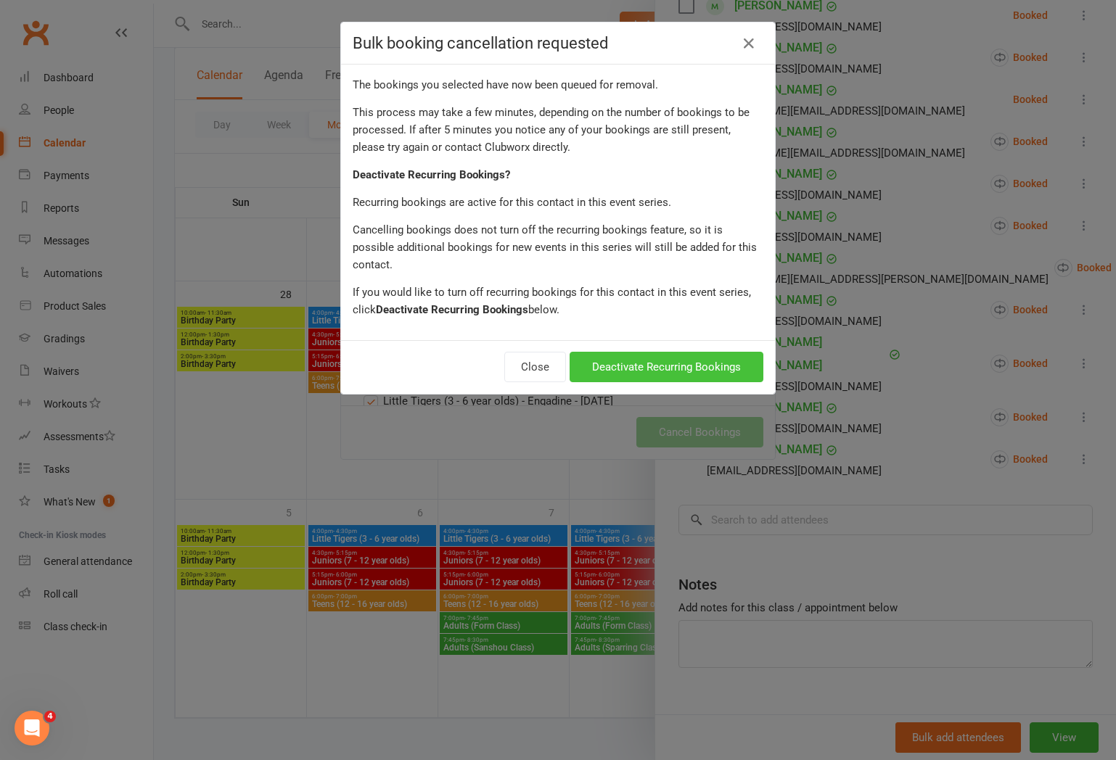
click at [704, 352] on button "Deactivate Recurring Bookings" at bounding box center [666, 367] width 194 height 30
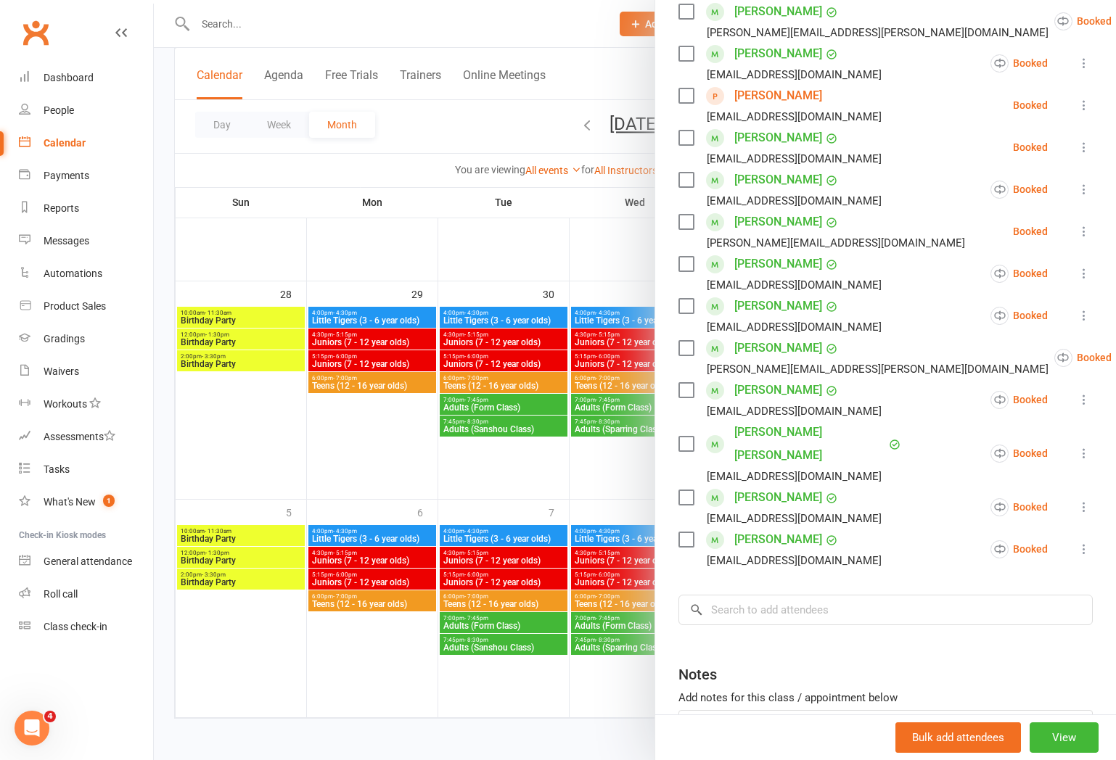
scroll to position [308, 0]
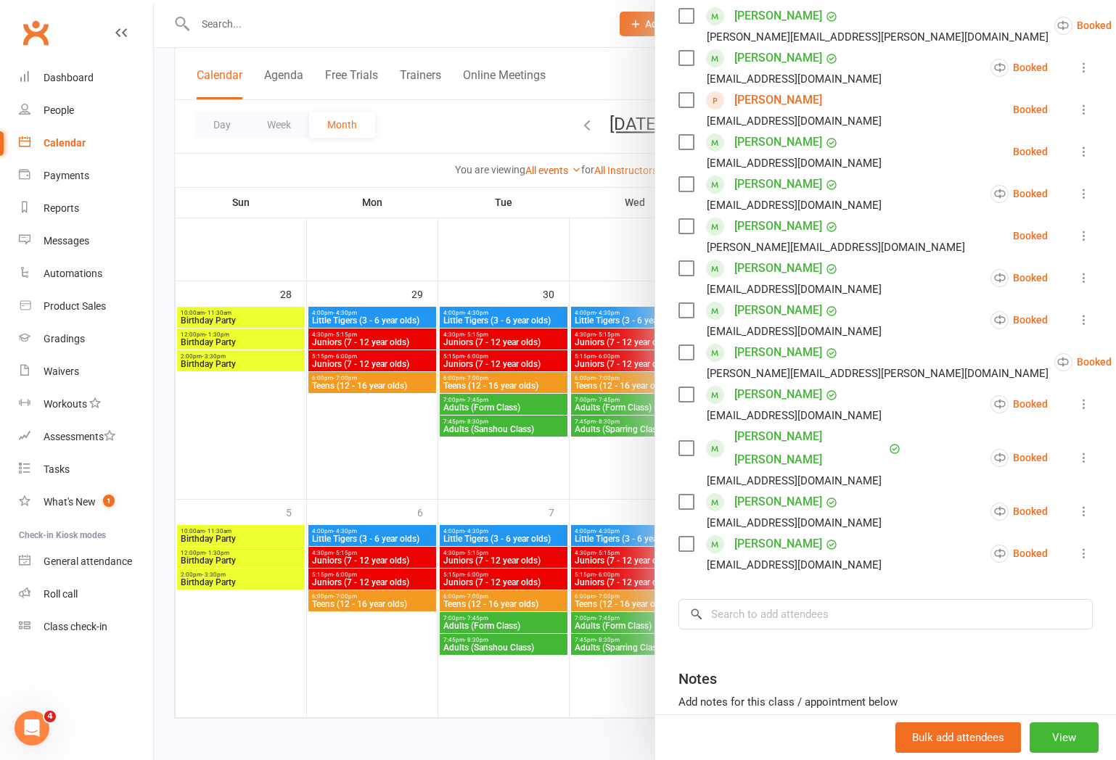
click at [1082, 231] on icon at bounding box center [1084, 236] width 15 height 15
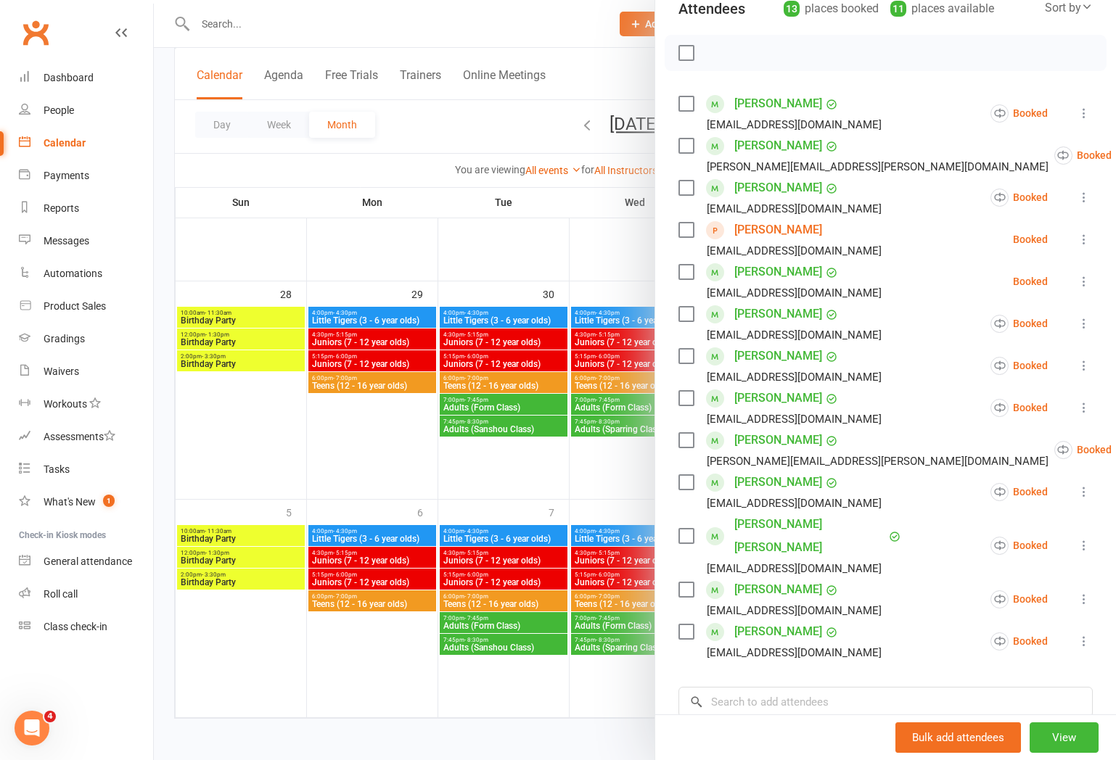
scroll to position [89, 0]
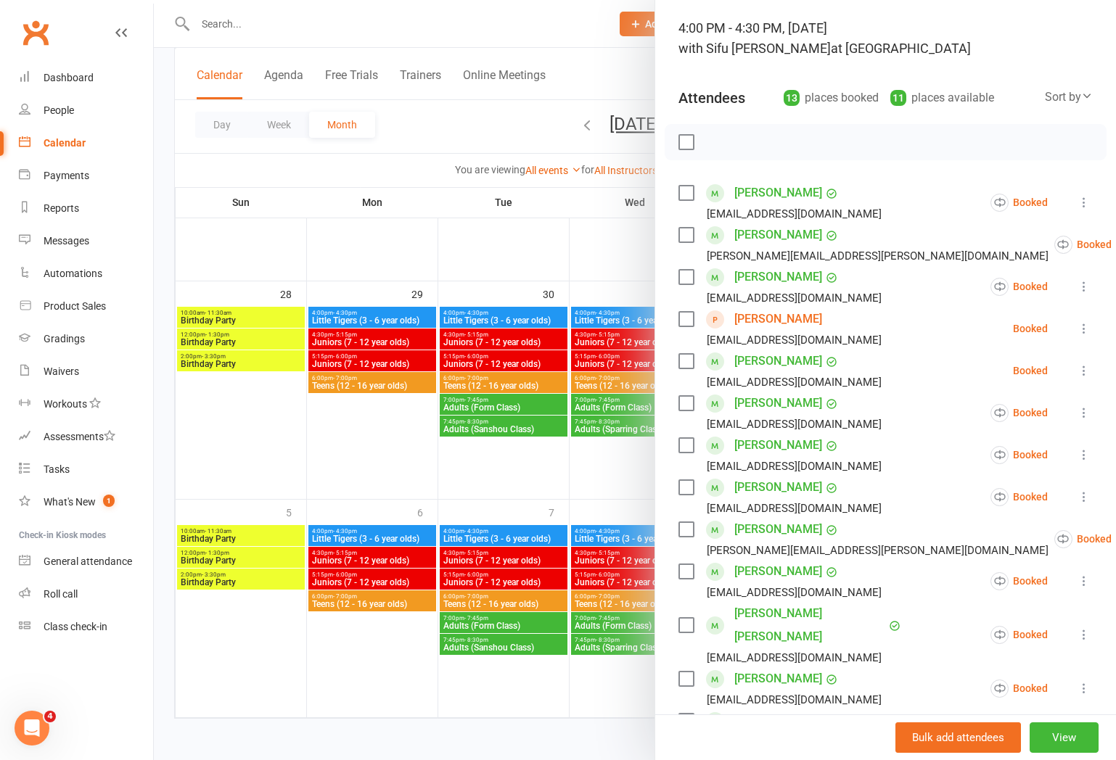
click at [424, 367] on div at bounding box center [635, 380] width 962 height 760
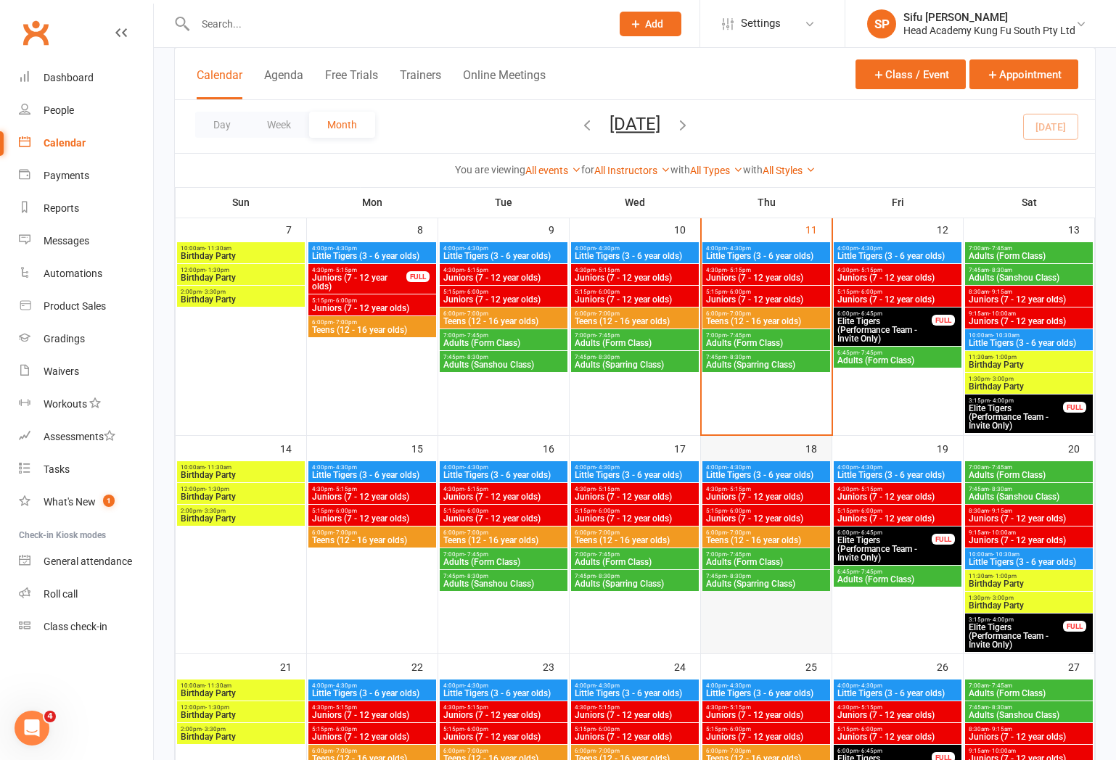
scroll to position [301, 0]
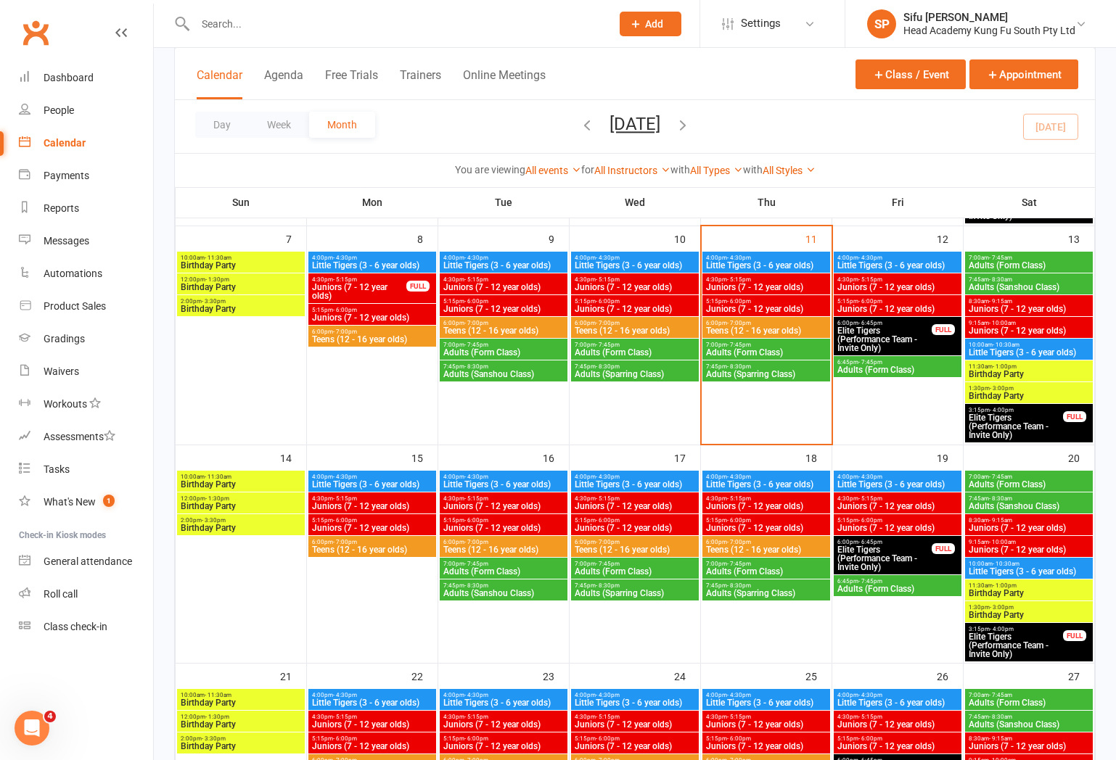
click at [662, 261] on span "Little Tigers (3 - 6 year olds)" at bounding box center [635, 265] width 122 height 9
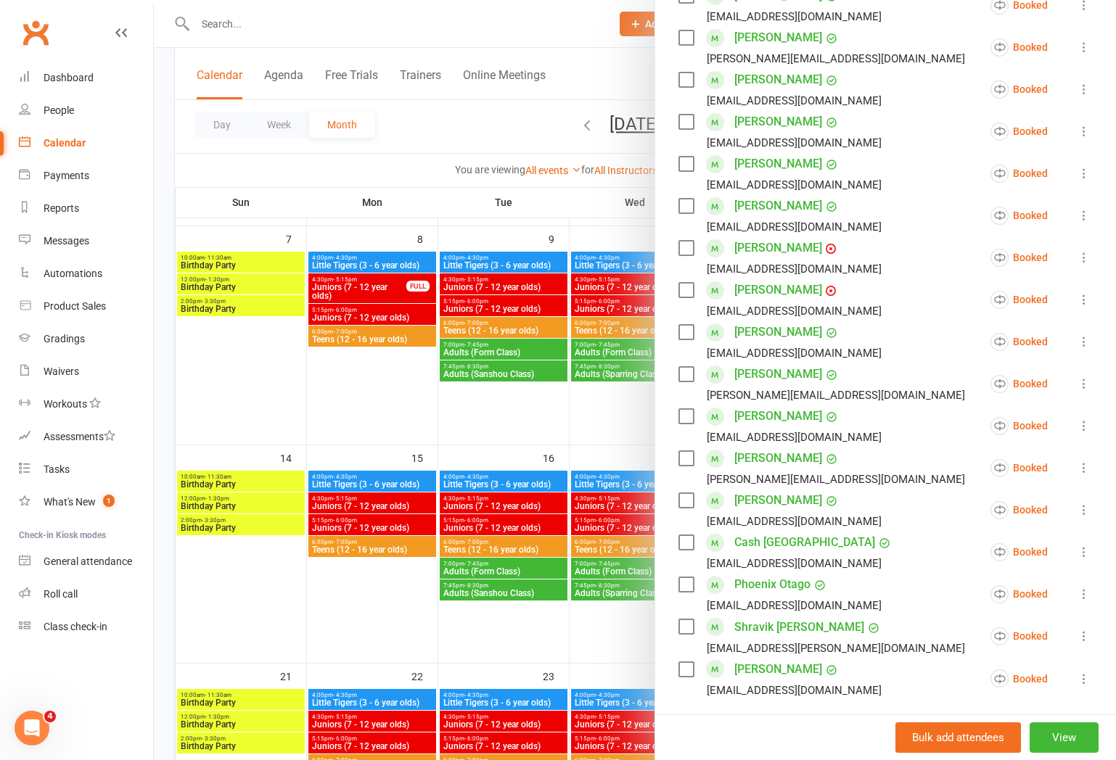
scroll to position [395, 0]
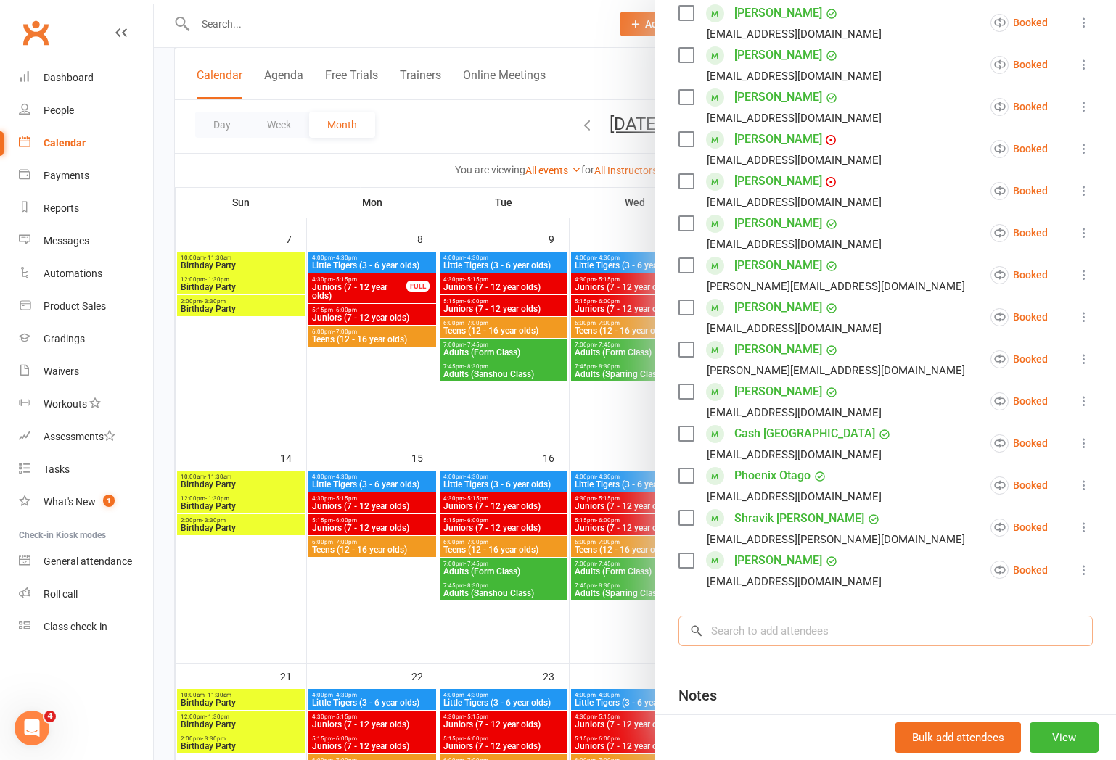
click at [847, 621] on input "search" at bounding box center [885, 631] width 414 height 30
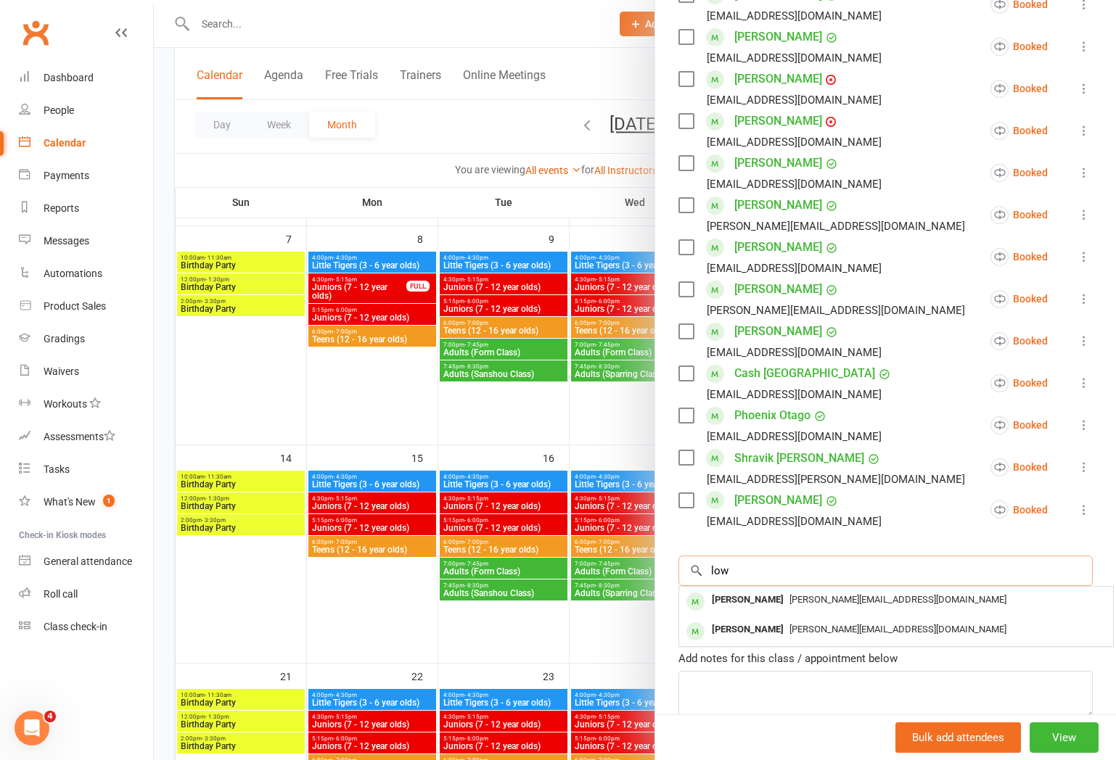
scroll to position [493, 0]
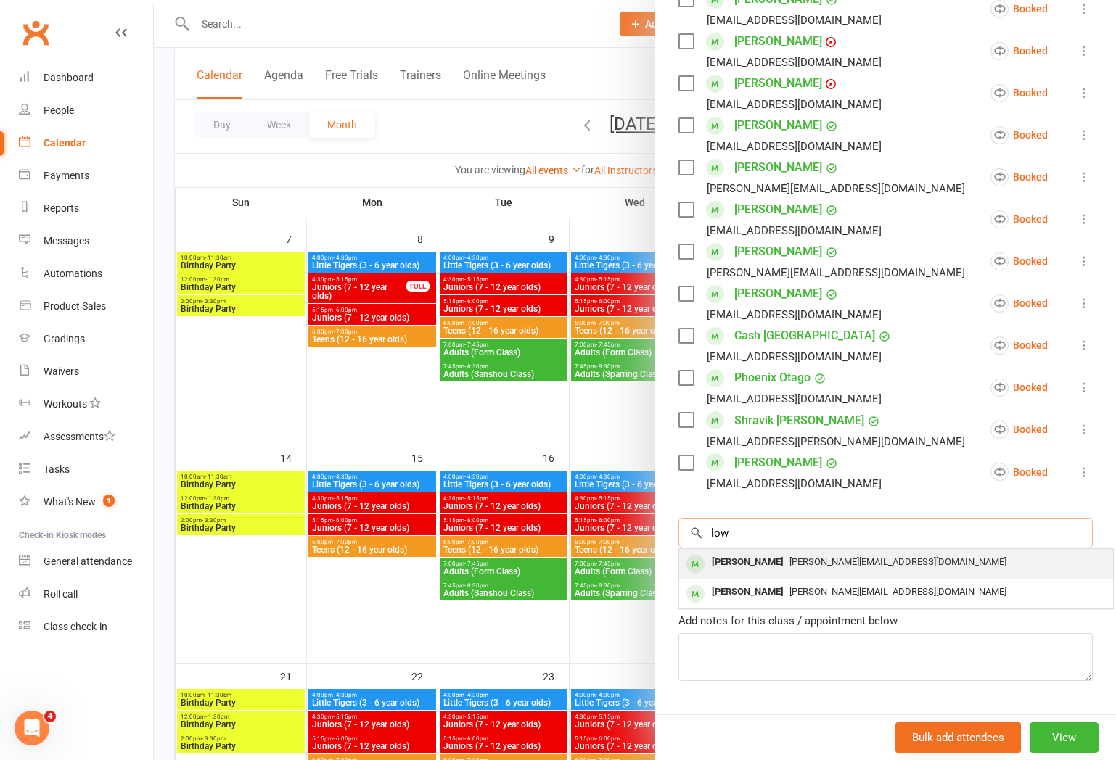
type input "low"
click at [789, 567] on span "[PERSON_NAME][EMAIL_ADDRESS][DOMAIN_NAME]" at bounding box center [897, 561] width 217 height 11
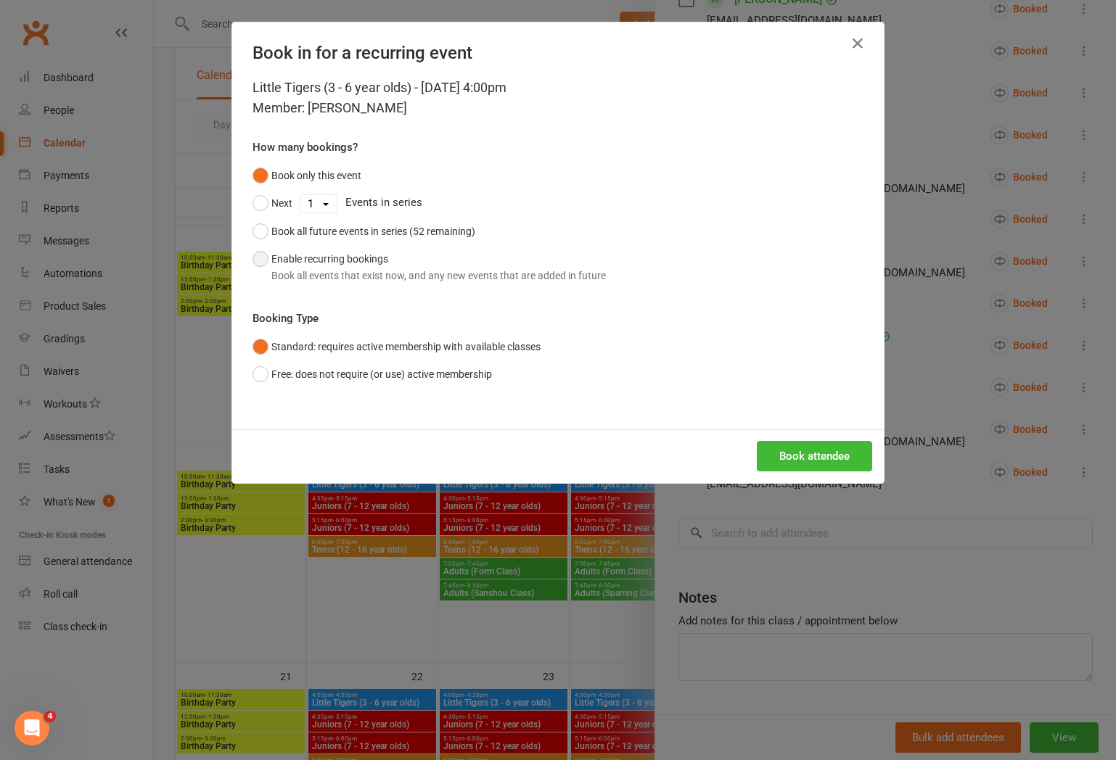
drag, startPoint x: 284, startPoint y: 258, endPoint x: 310, endPoint y: 266, distance: 27.8
click at [284, 259] on button "Enable recurring bookings Book all events that exist now, and any new events th…" at bounding box center [428, 267] width 353 height 44
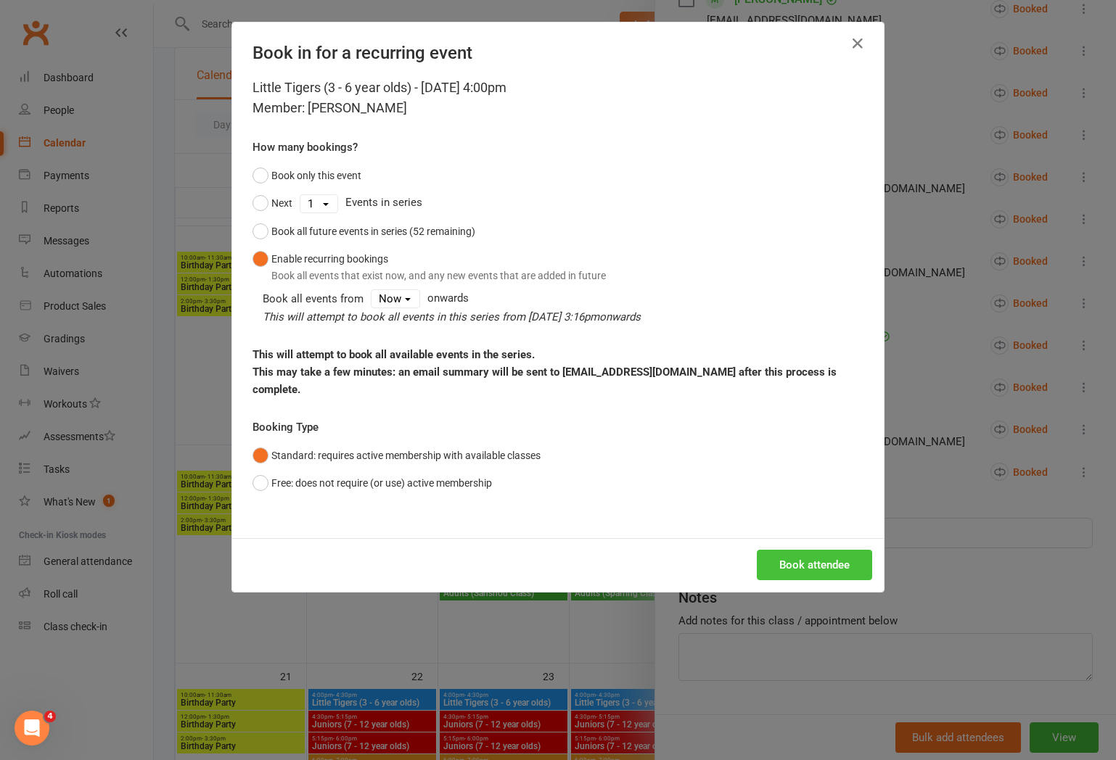
click at [834, 550] on button "Book attendee" at bounding box center [814, 565] width 115 height 30
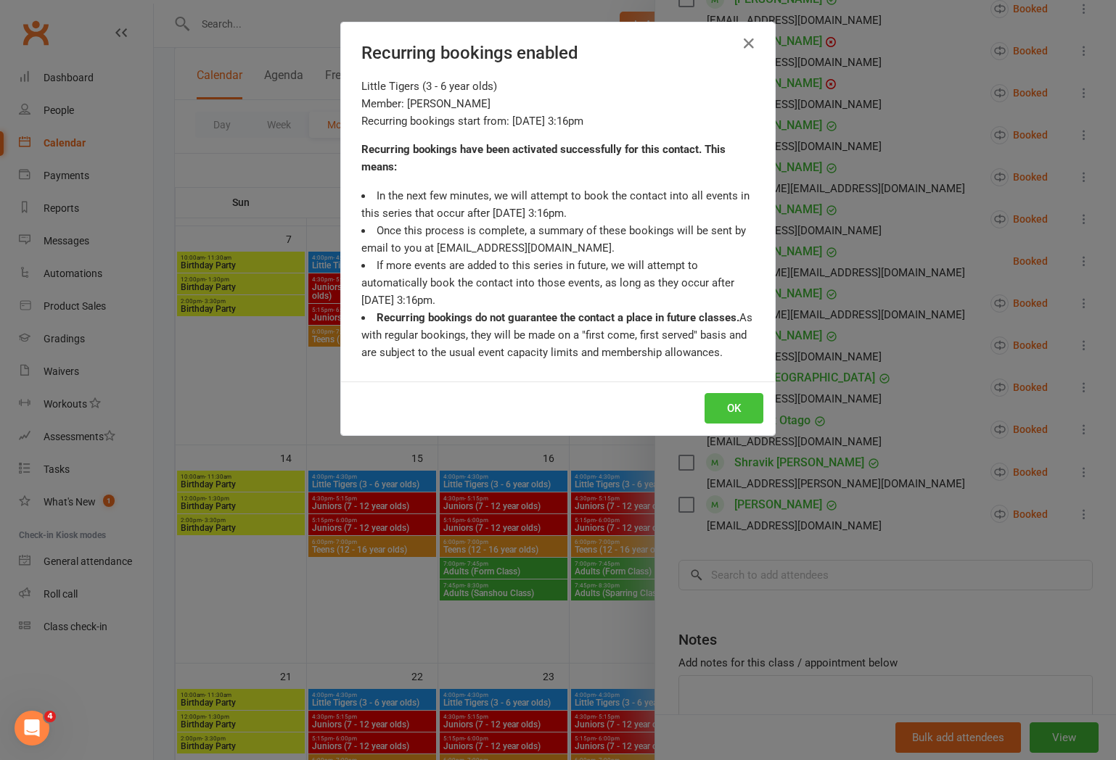
click at [756, 403] on button "OK" at bounding box center [733, 408] width 59 height 30
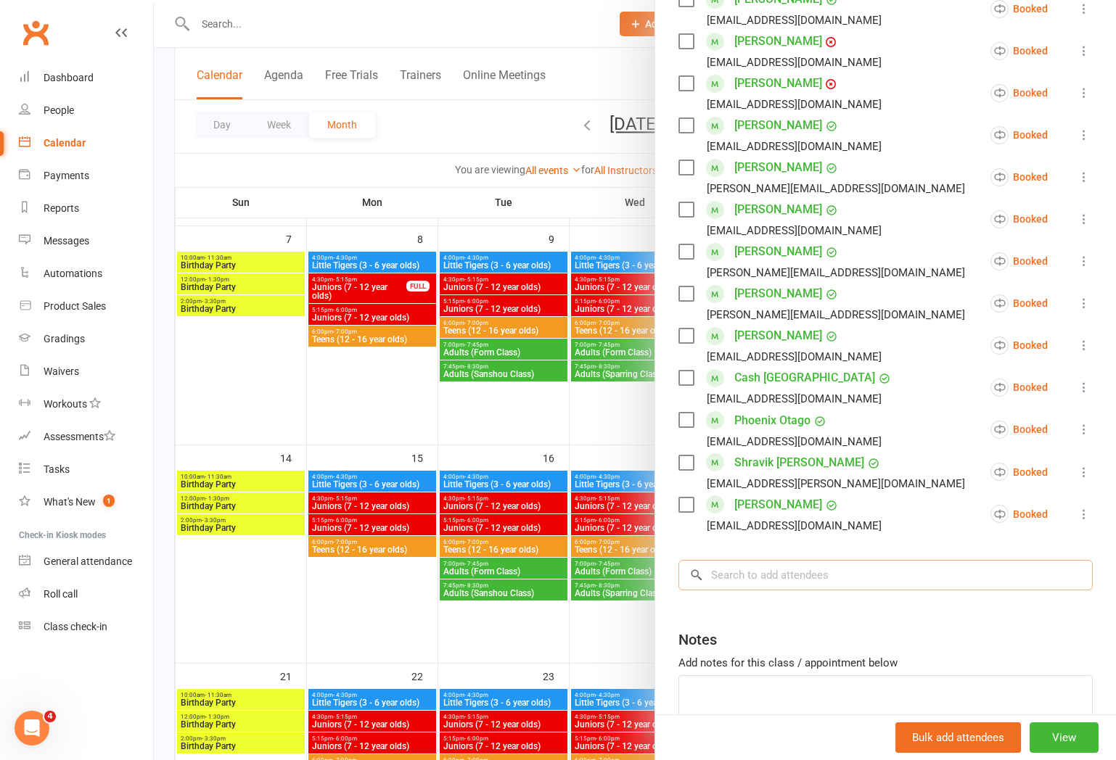
click at [774, 584] on input "search" at bounding box center [885, 575] width 414 height 30
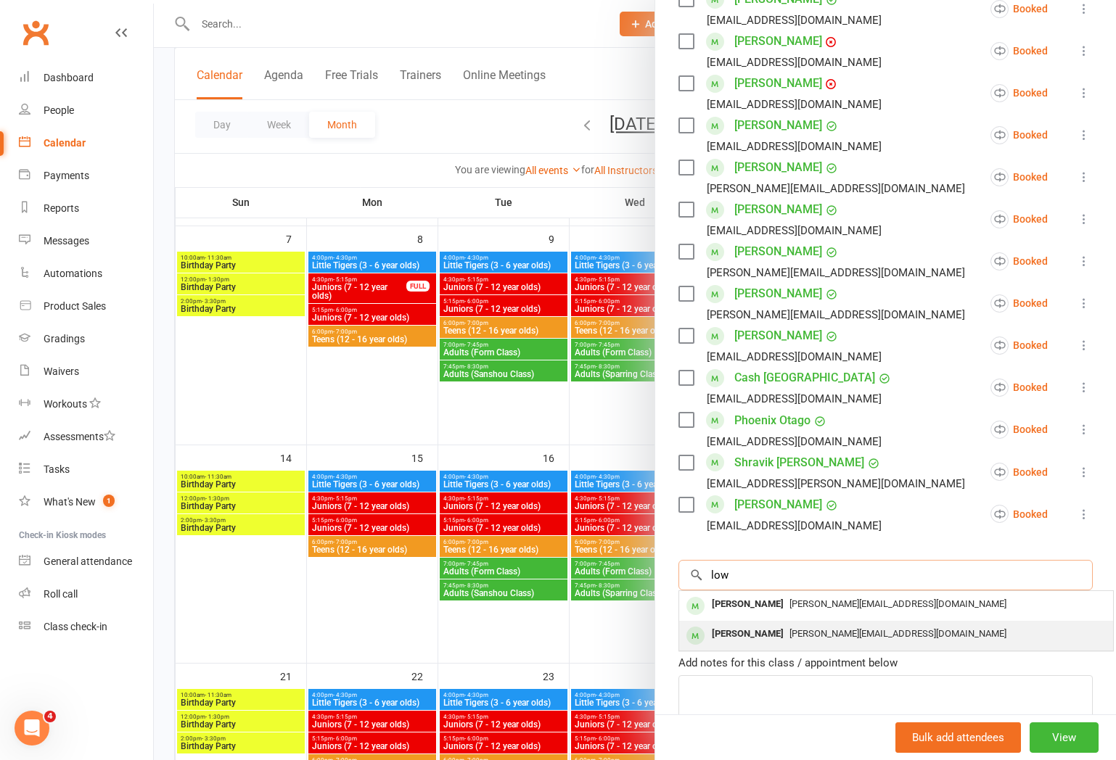
type input "low"
click at [743, 626] on div "[PERSON_NAME]" at bounding box center [747, 634] width 83 height 21
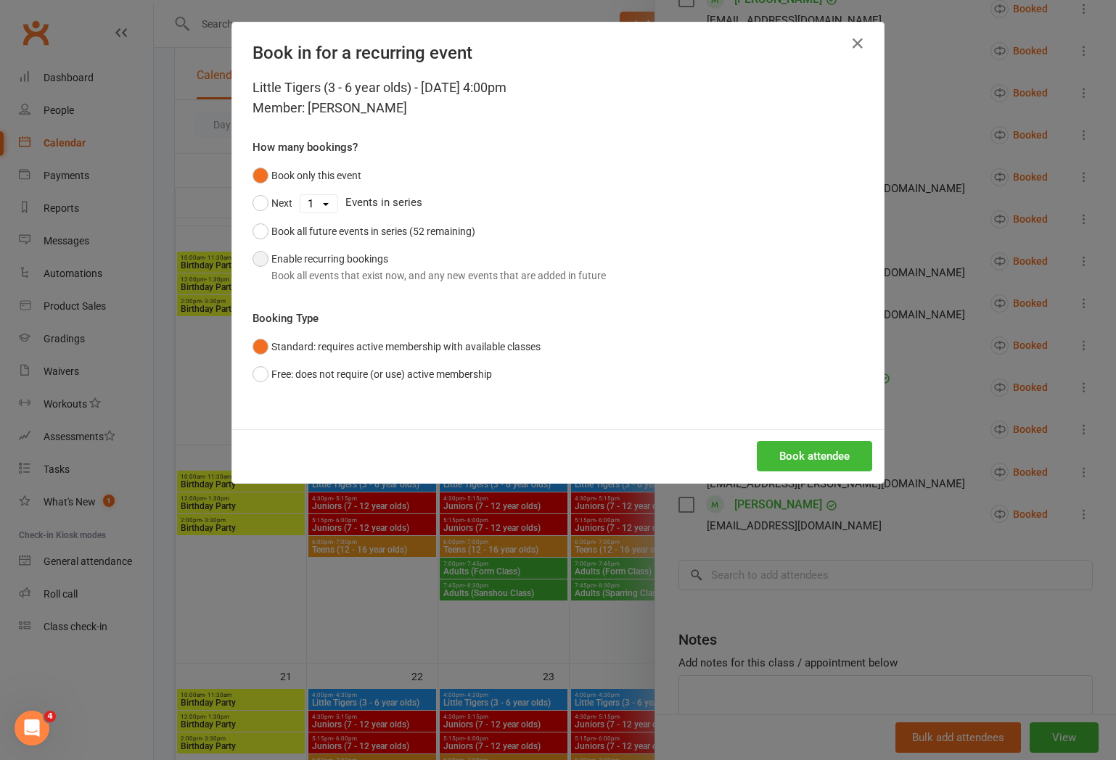
click at [274, 258] on button "Enable recurring bookings Book all events that exist now, and any new events th…" at bounding box center [428, 267] width 353 height 44
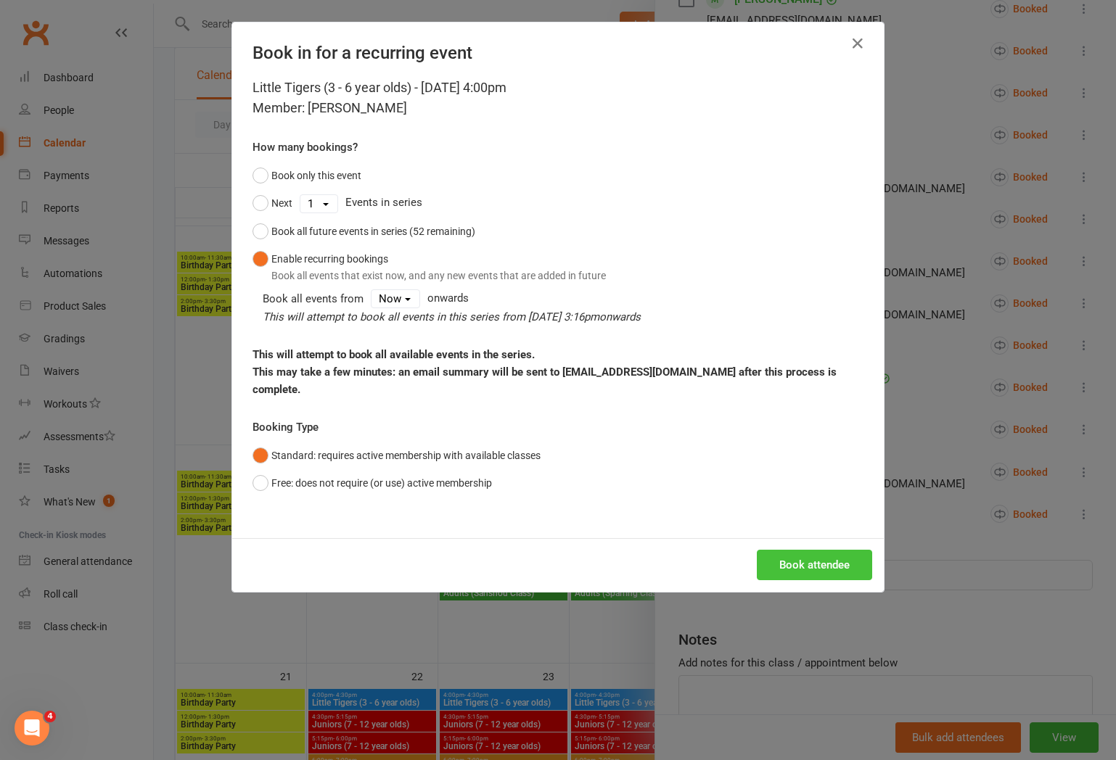
click at [830, 550] on button "Book attendee" at bounding box center [814, 565] width 115 height 30
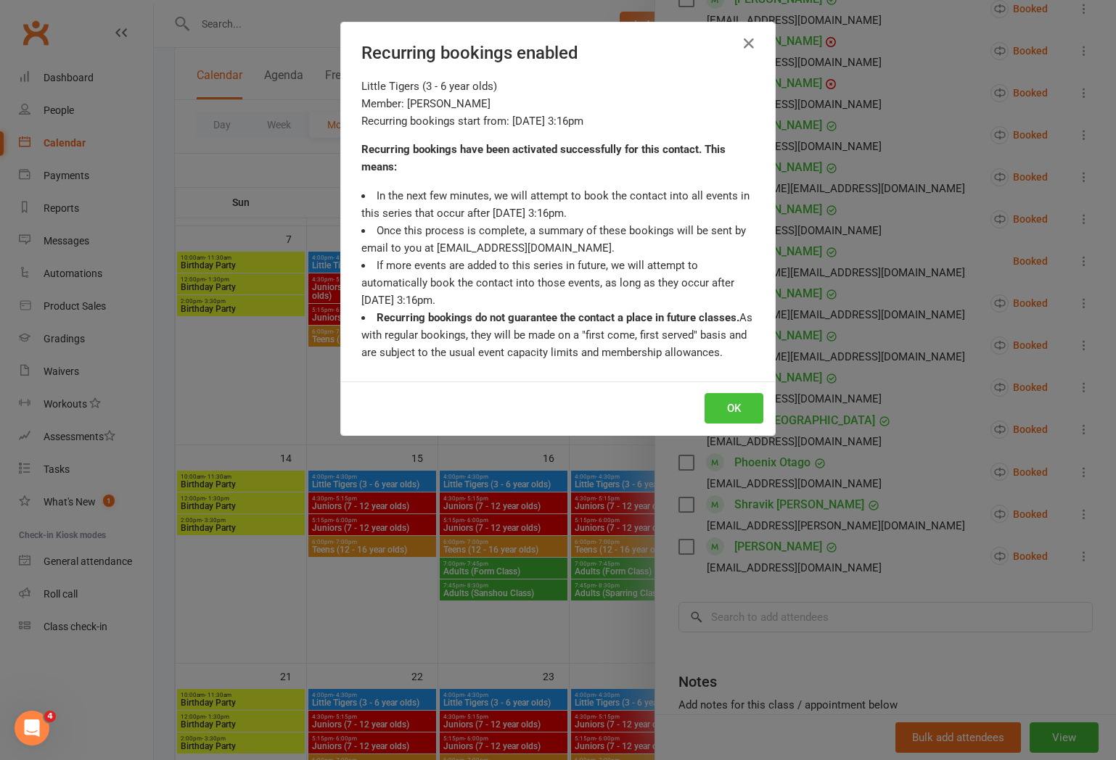
click at [744, 406] on button "OK" at bounding box center [733, 408] width 59 height 30
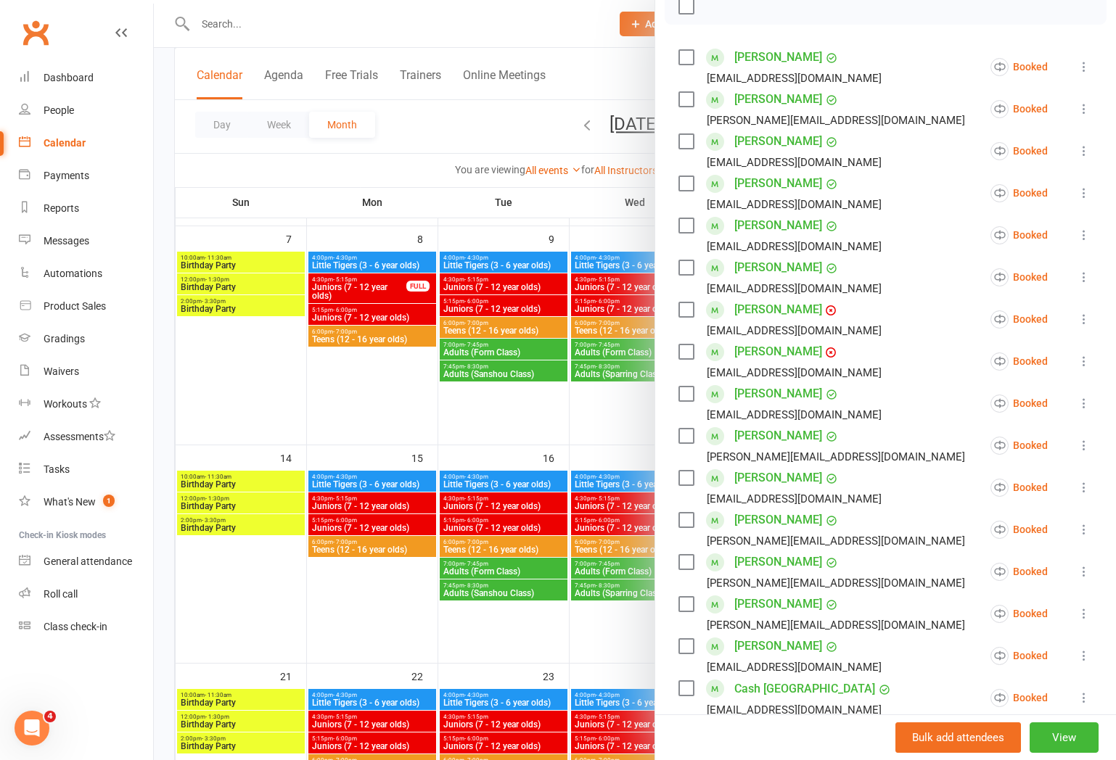
scroll to position [0, 0]
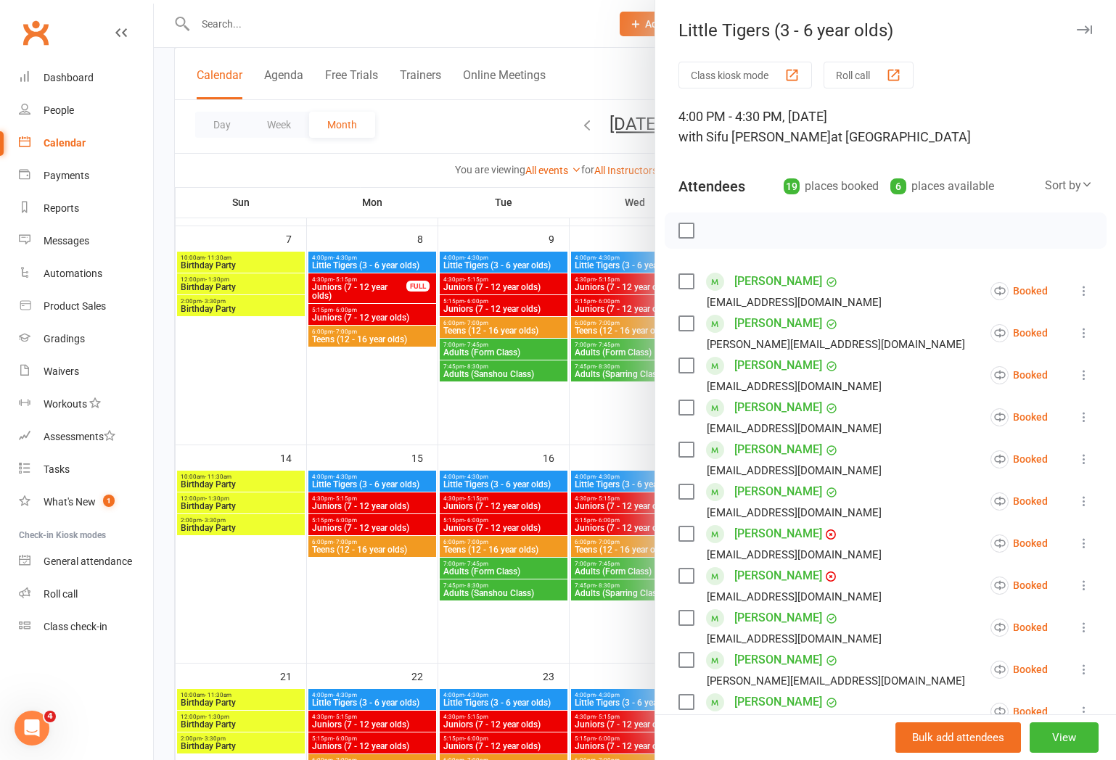
click at [686, 231] on label at bounding box center [685, 230] width 15 height 15
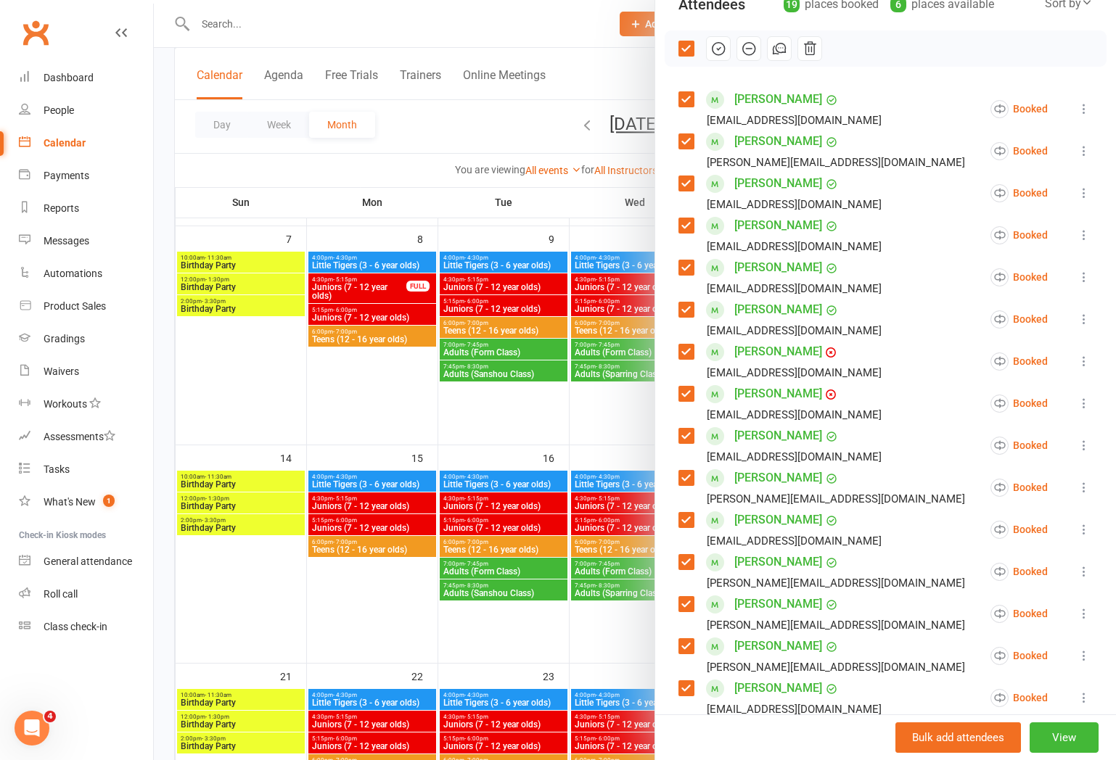
scroll to position [206, 0]
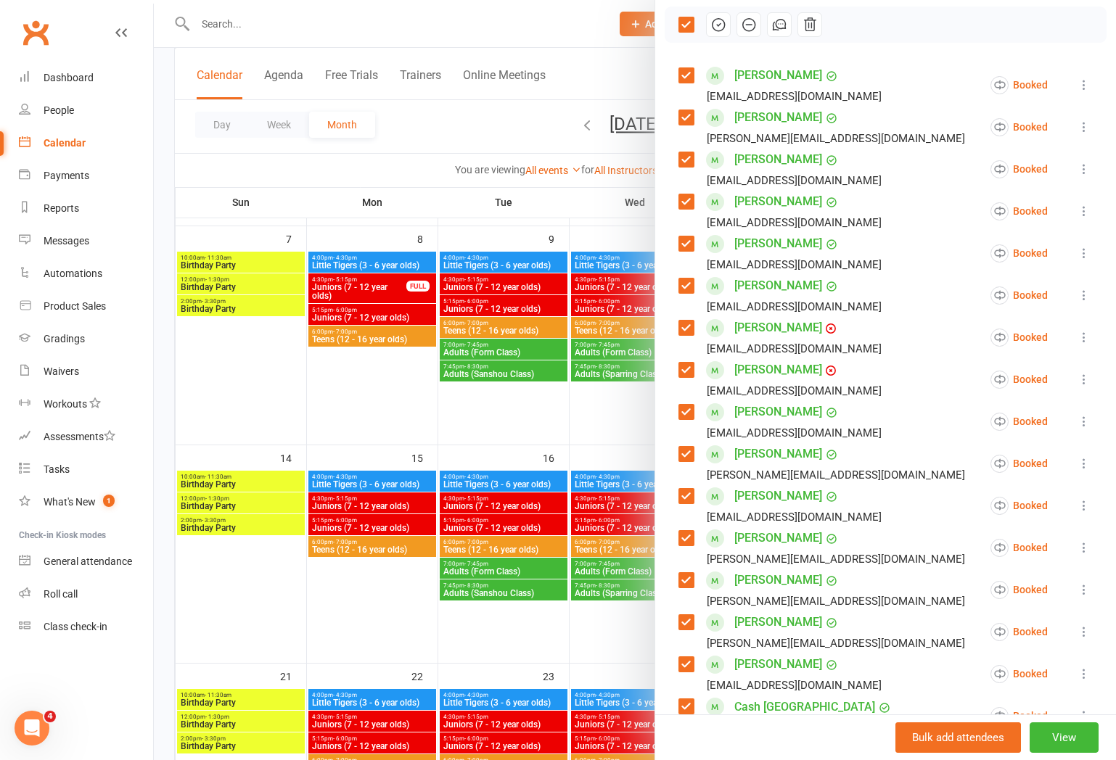
click at [685, 120] on label at bounding box center [685, 117] width 15 height 15
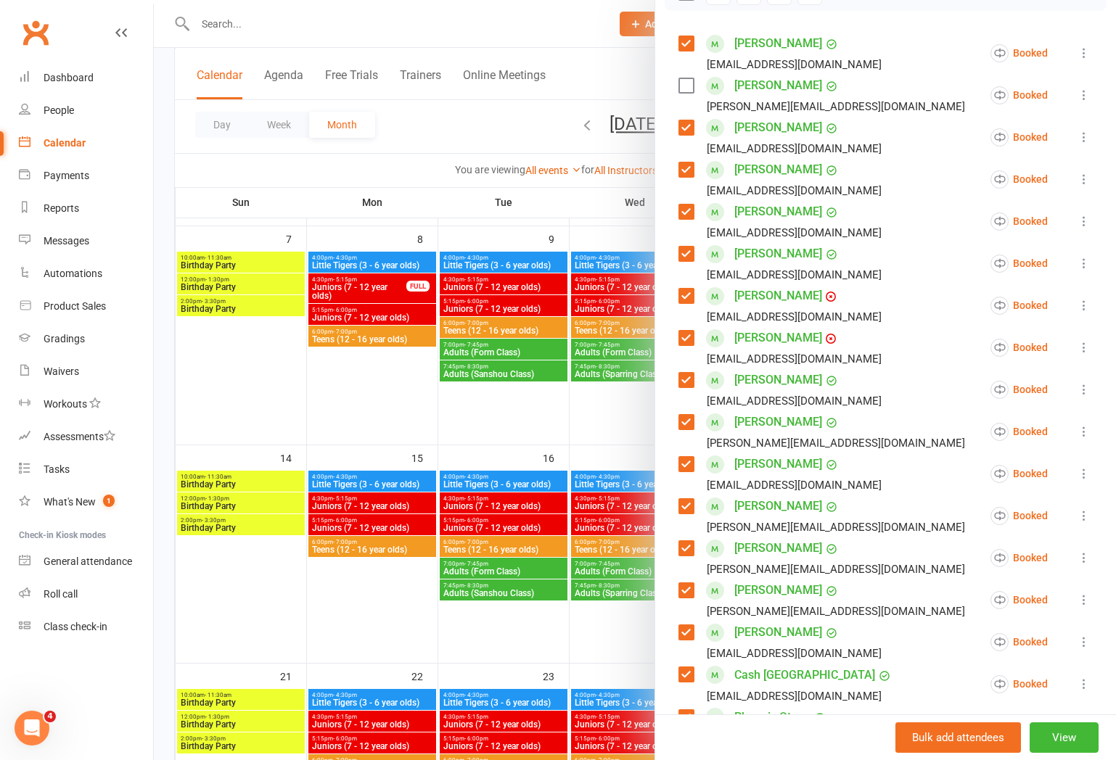
scroll to position [247, 0]
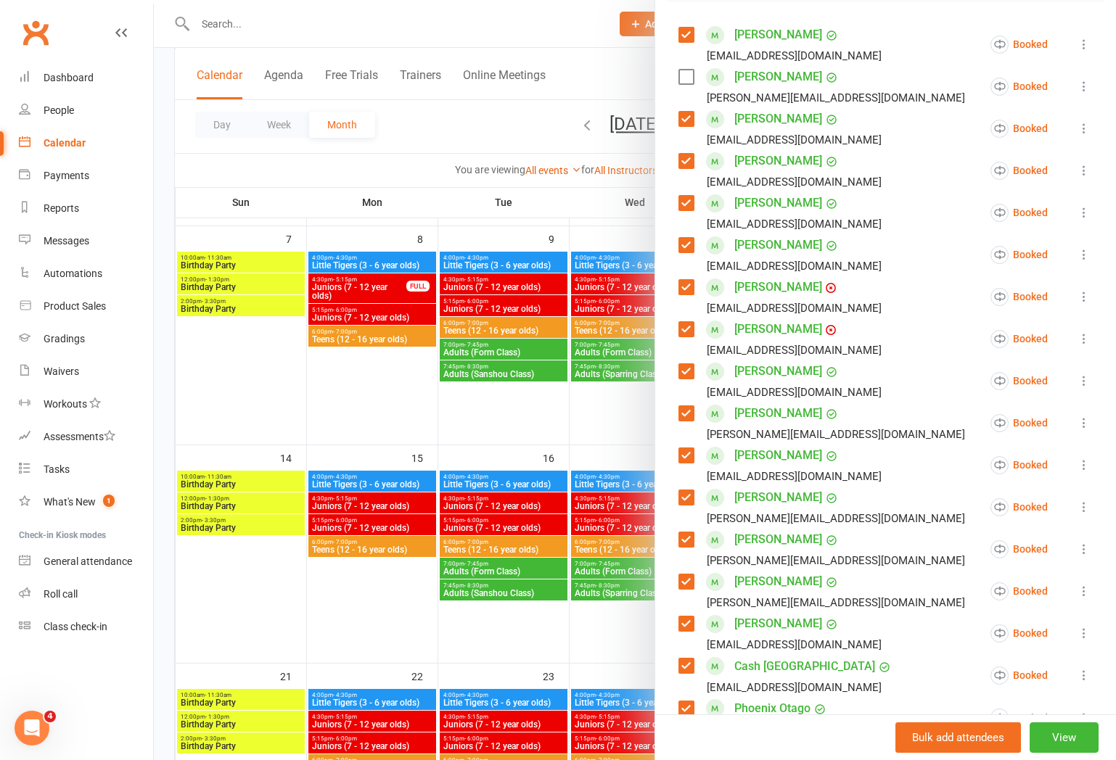
click at [681, 206] on label at bounding box center [685, 203] width 15 height 15
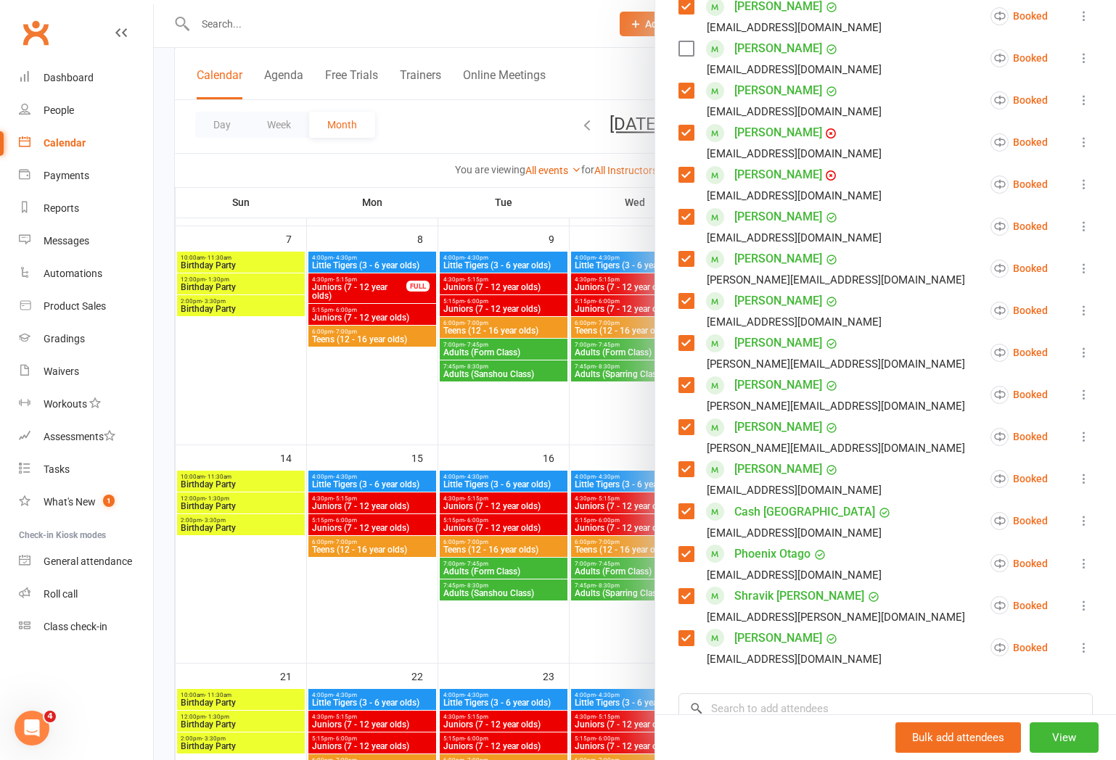
scroll to position [403, 0]
click at [686, 210] on label at bounding box center [685, 215] width 15 height 15
click at [686, 255] on label at bounding box center [685, 257] width 15 height 15
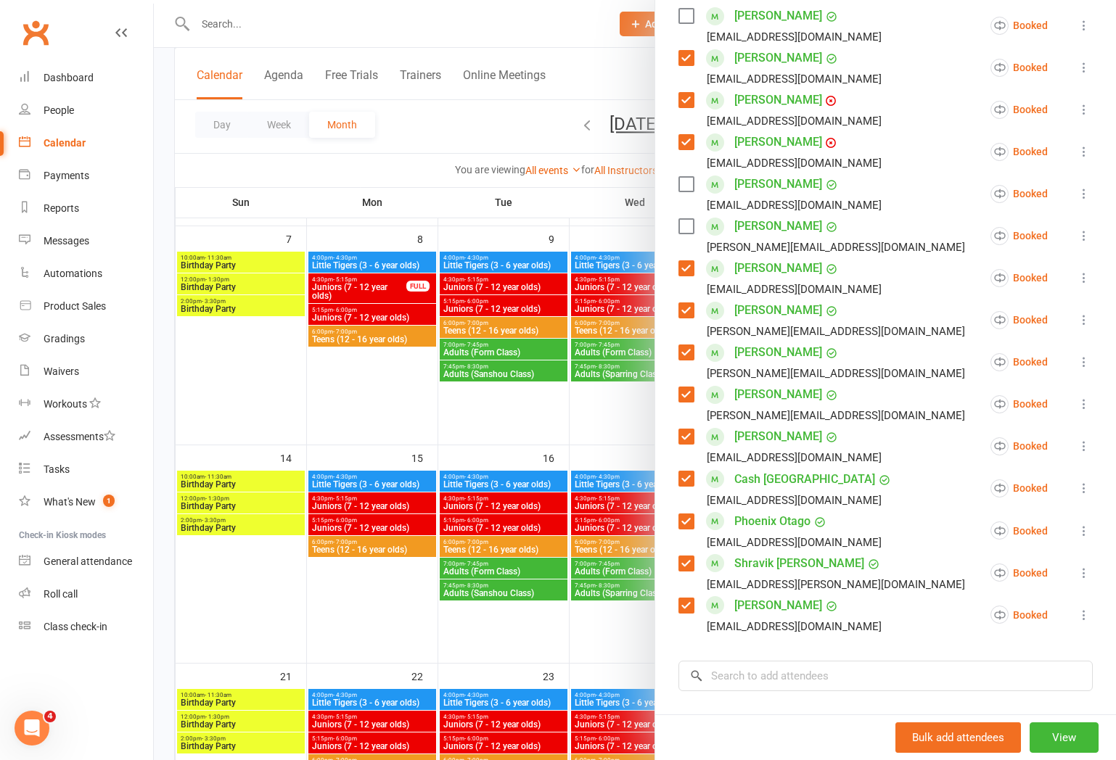
scroll to position [440, 0]
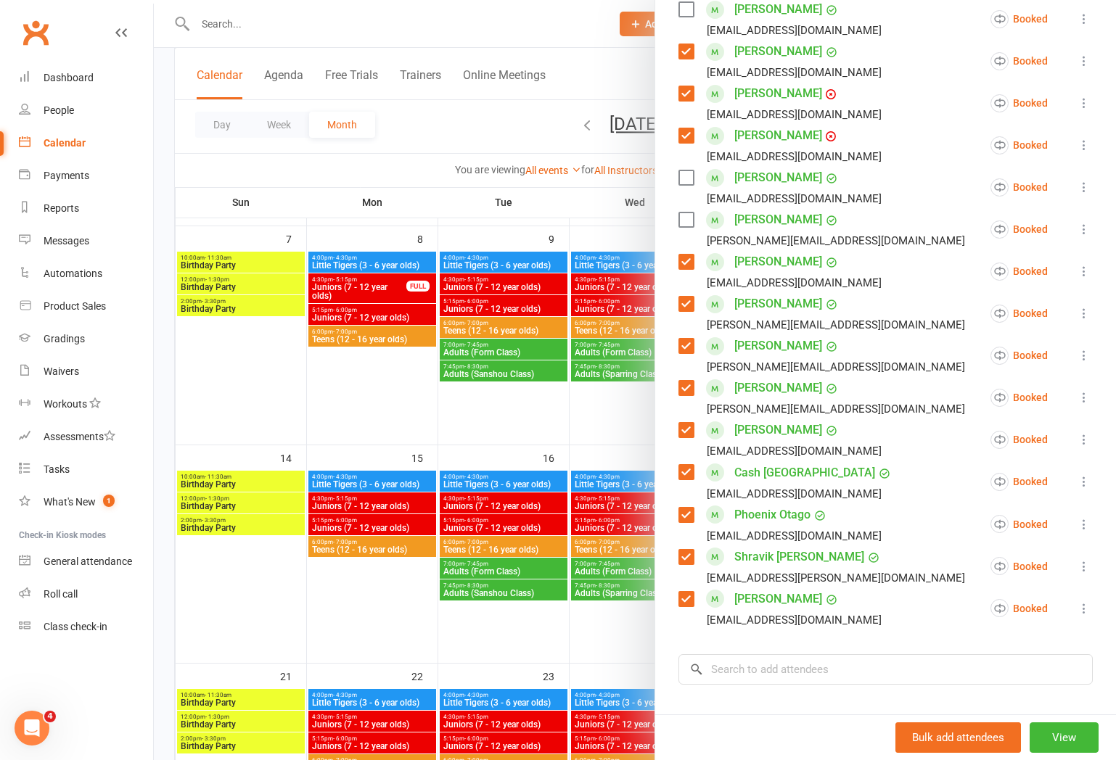
click at [687, 272] on div "Chase Lie [EMAIL_ADDRESS][DOMAIN_NAME]" at bounding box center [782, 271] width 209 height 42
click at [692, 263] on label at bounding box center [685, 262] width 15 height 15
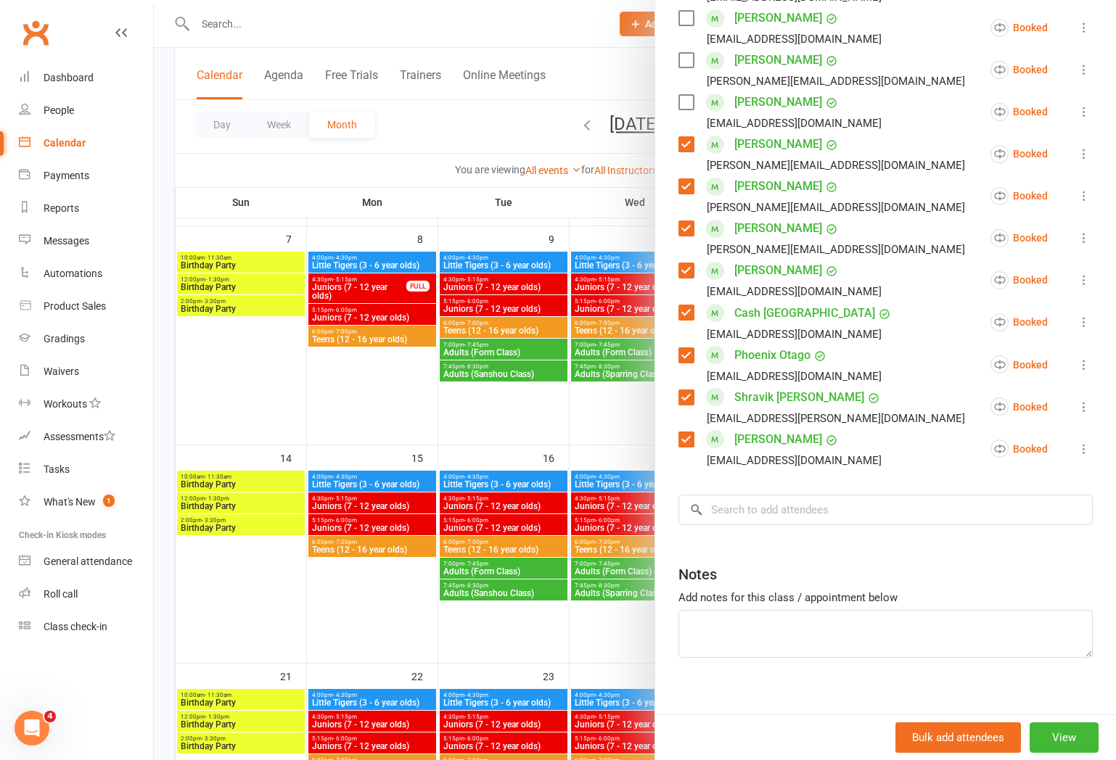
scroll to position [611, 0]
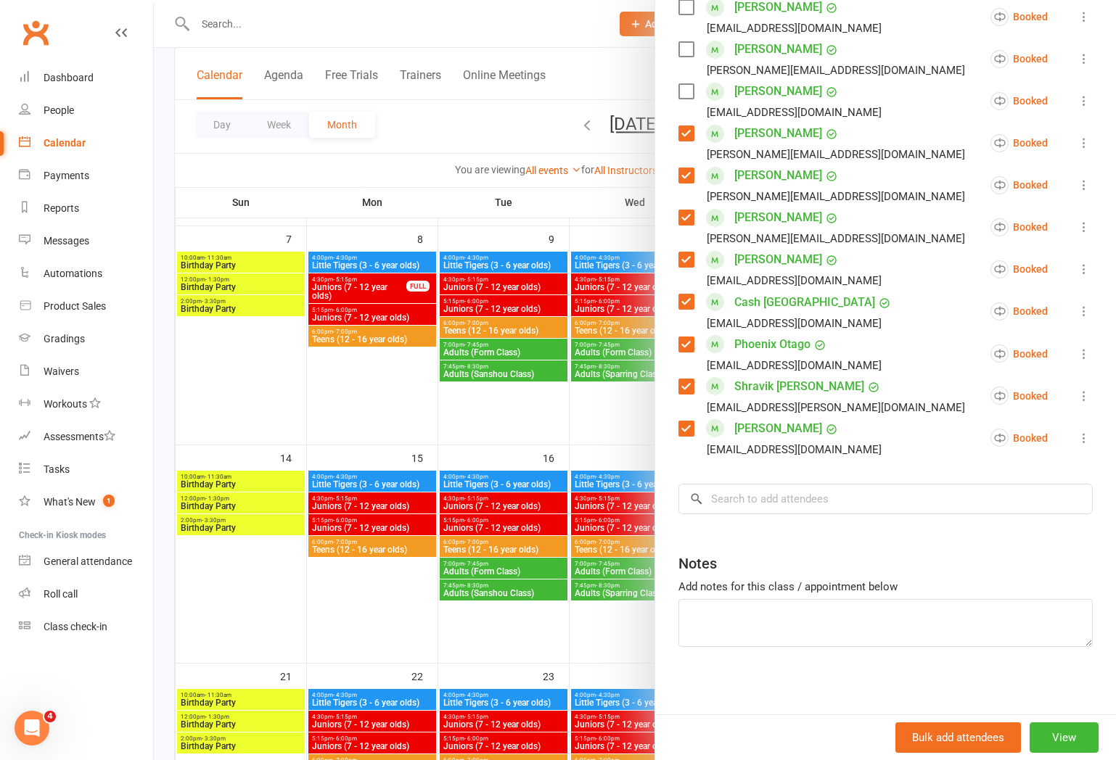
click at [686, 341] on label at bounding box center [685, 344] width 15 height 15
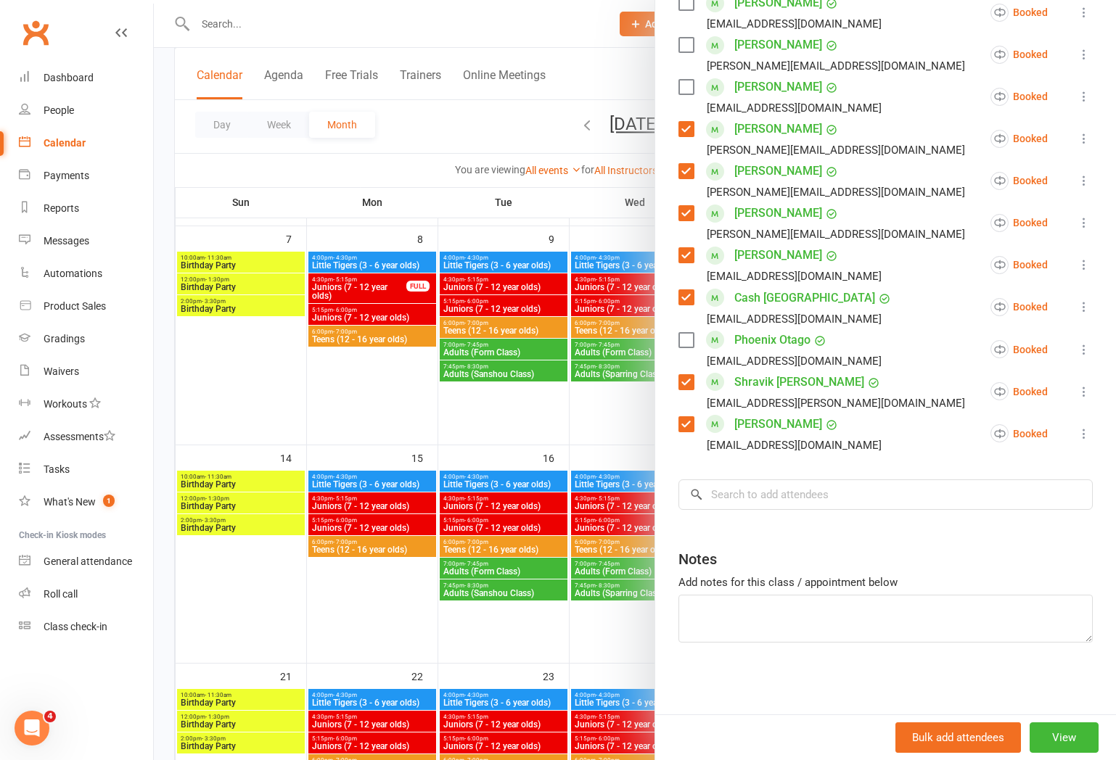
scroll to position [0, 0]
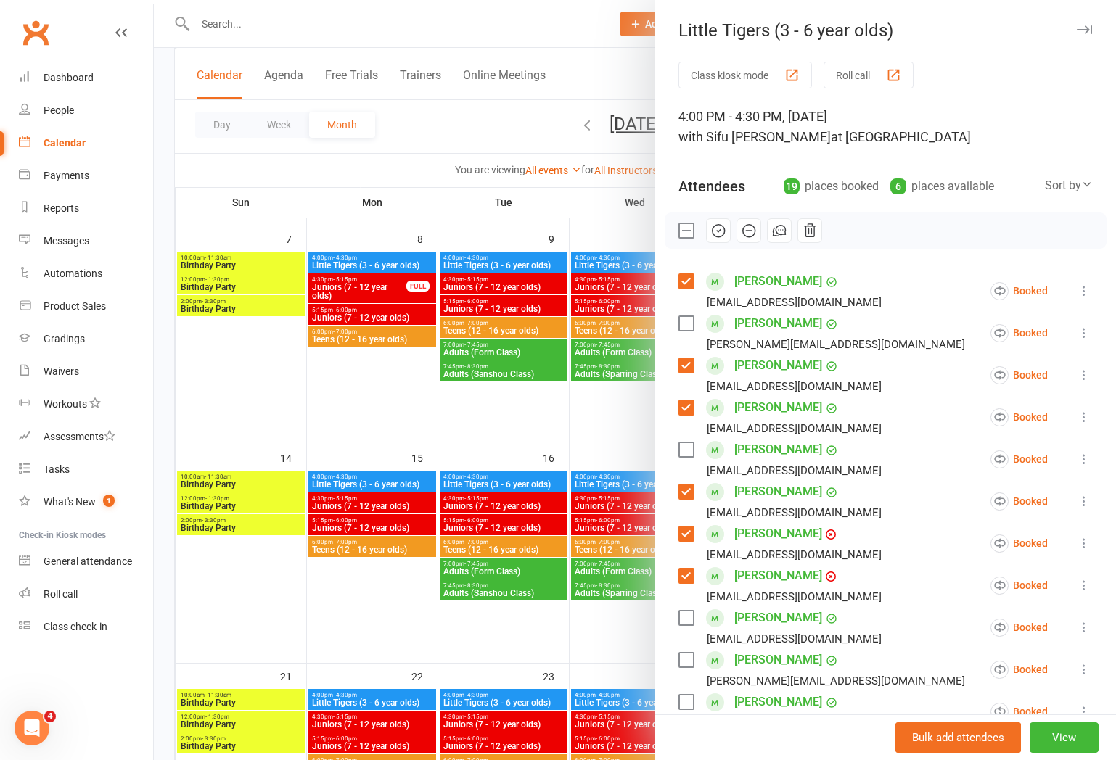
click at [716, 227] on icon "button" at bounding box center [718, 231] width 16 height 16
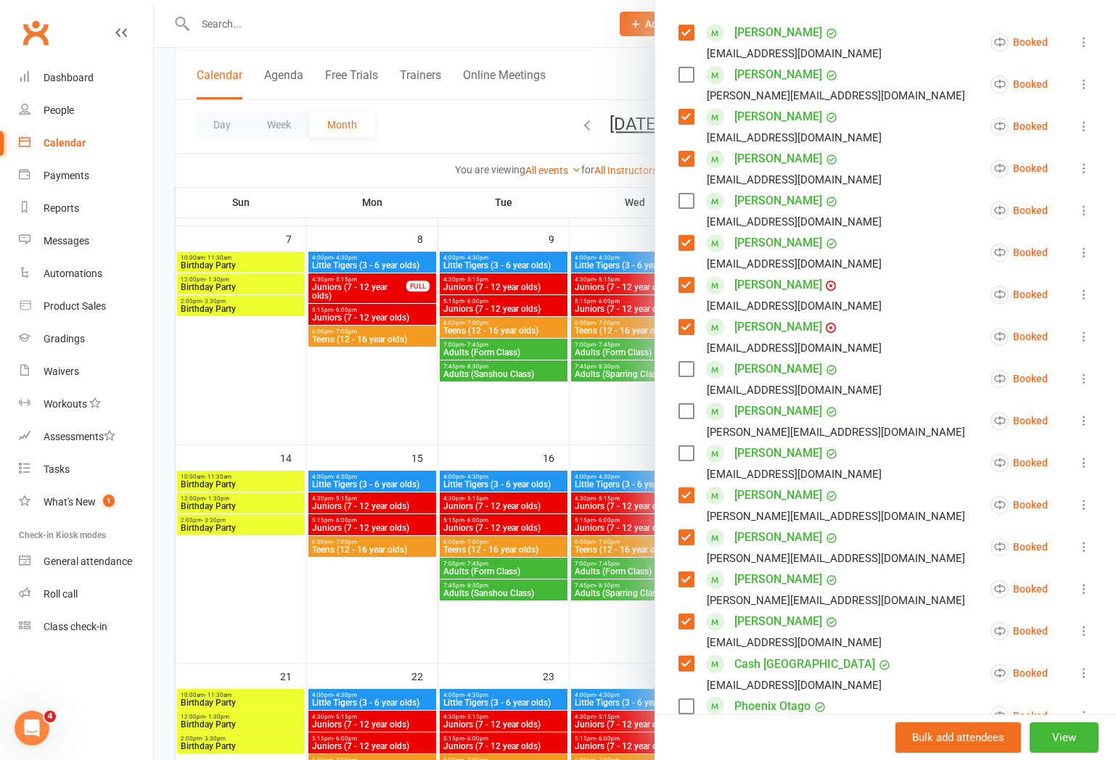
scroll to position [615, 0]
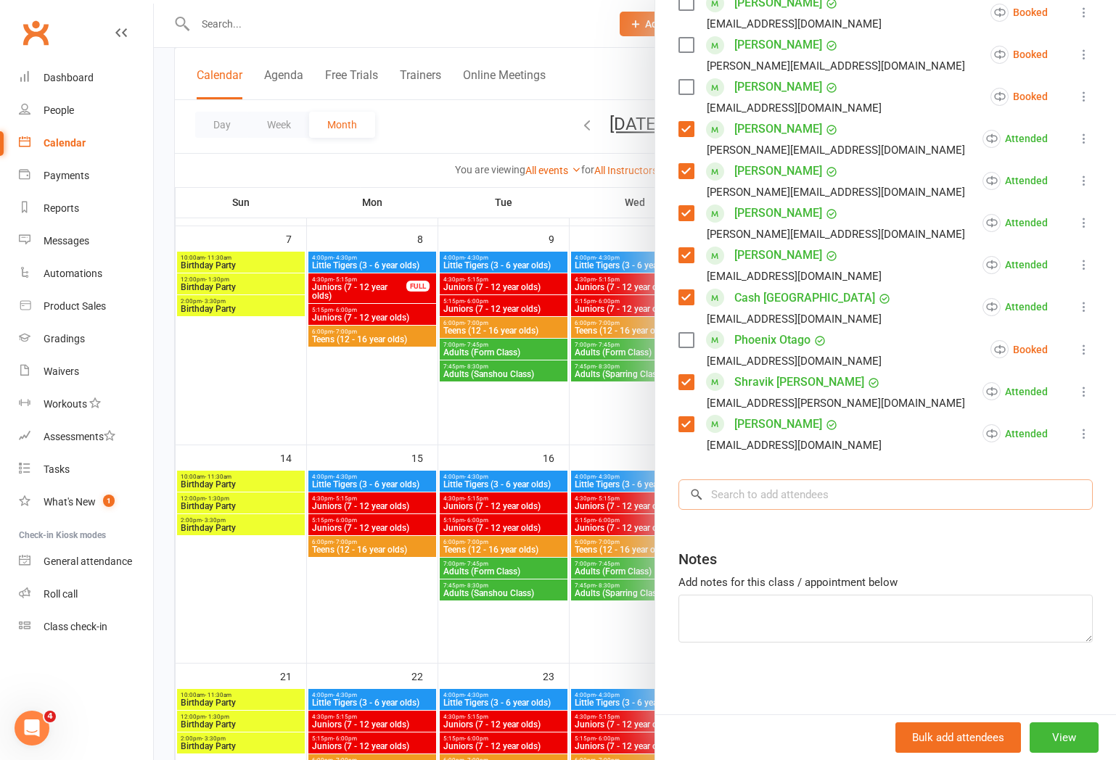
click at [791, 490] on input "search" at bounding box center [885, 495] width 414 height 30
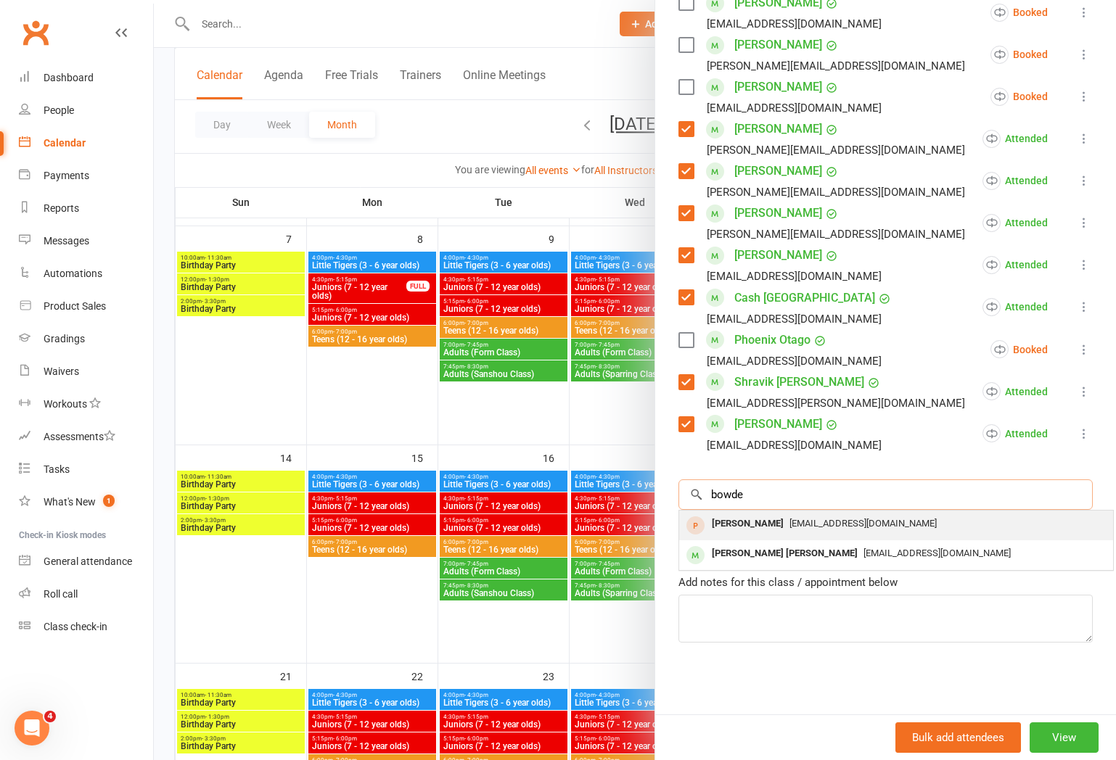
type input "bowde"
click at [760, 527] on div "[PERSON_NAME]" at bounding box center [747, 524] width 83 height 21
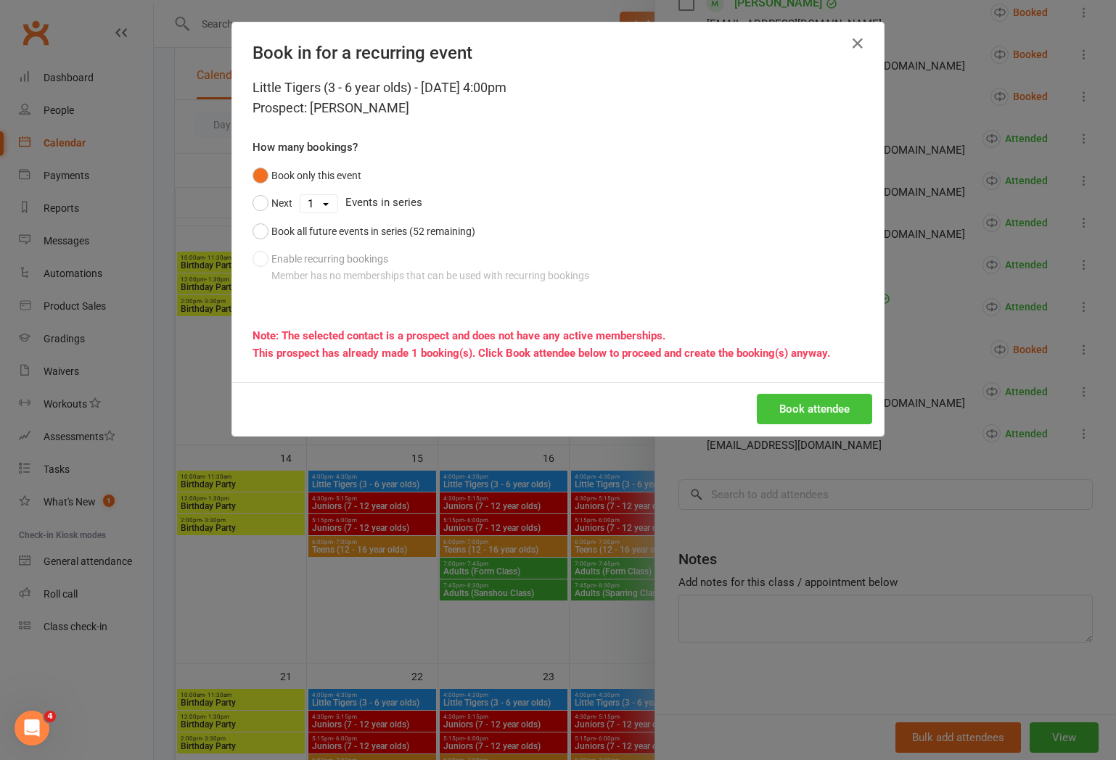
click at [835, 396] on button "Book attendee" at bounding box center [814, 409] width 115 height 30
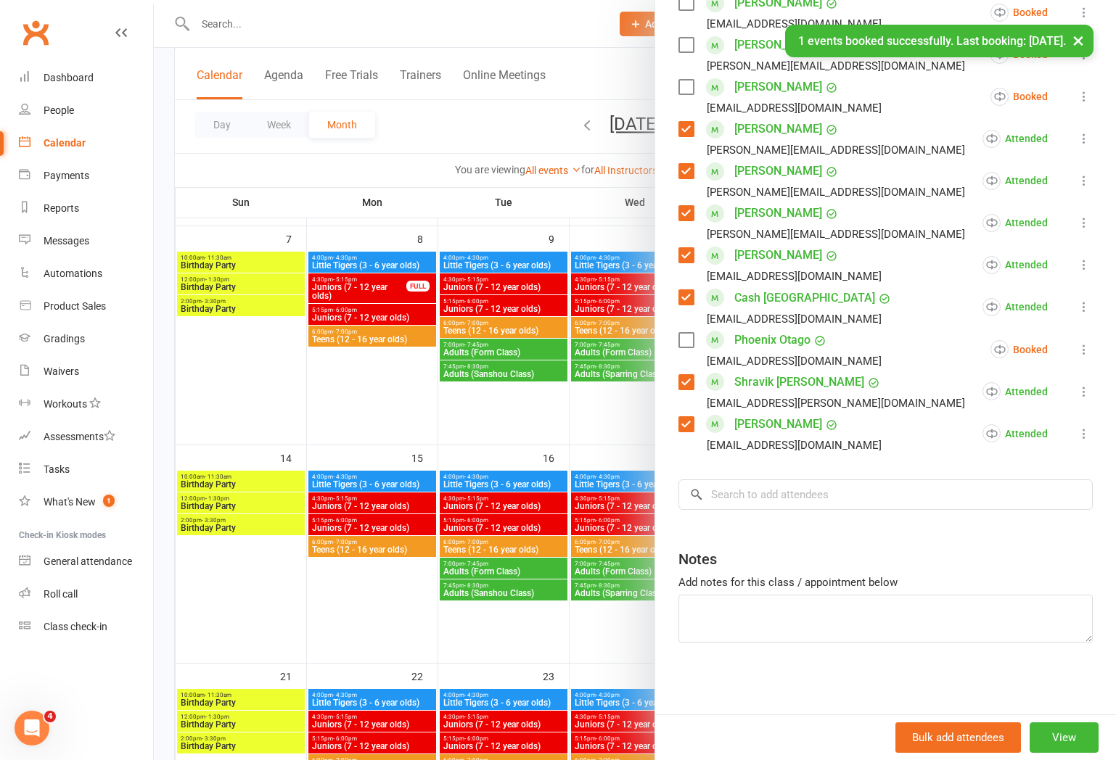
scroll to position [657, 0]
click at [786, 486] on input "search" at bounding box center [885, 495] width 414 height 30
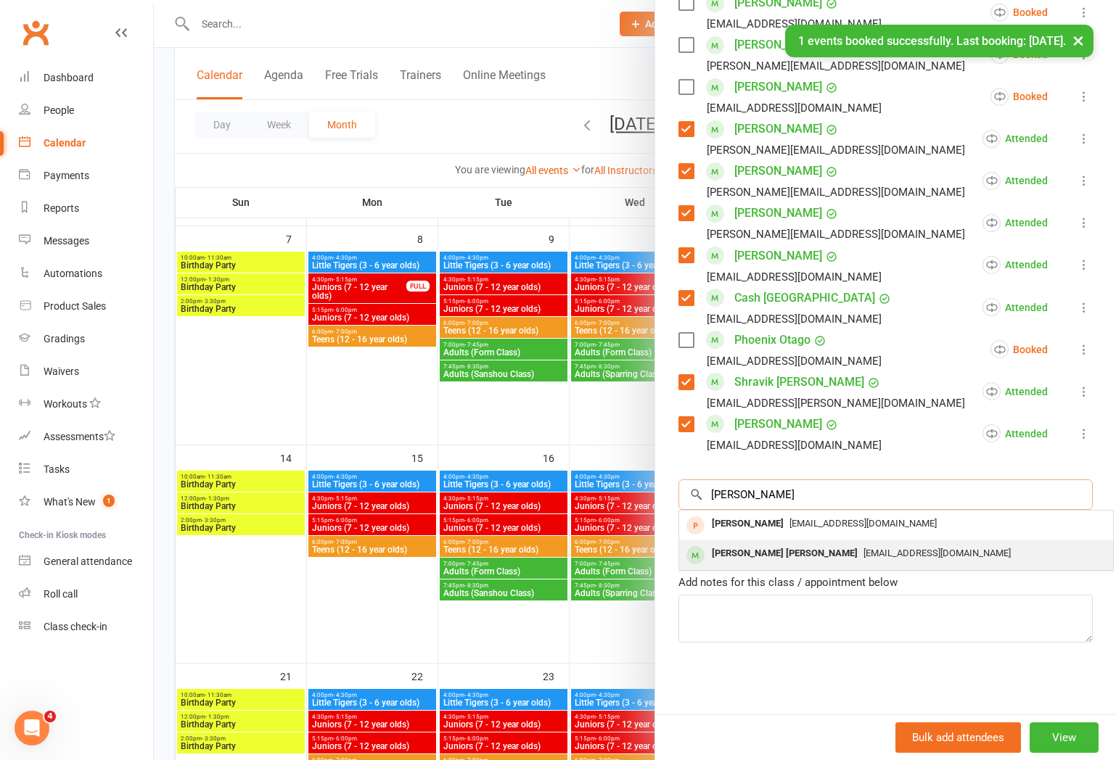
type input "[PERSON_NAME]"
click at [863, 558] on span "[EMAIL_ADDRESS][DOMAIN_NAME]" at bounding box center [936, 553] width 147 height 11
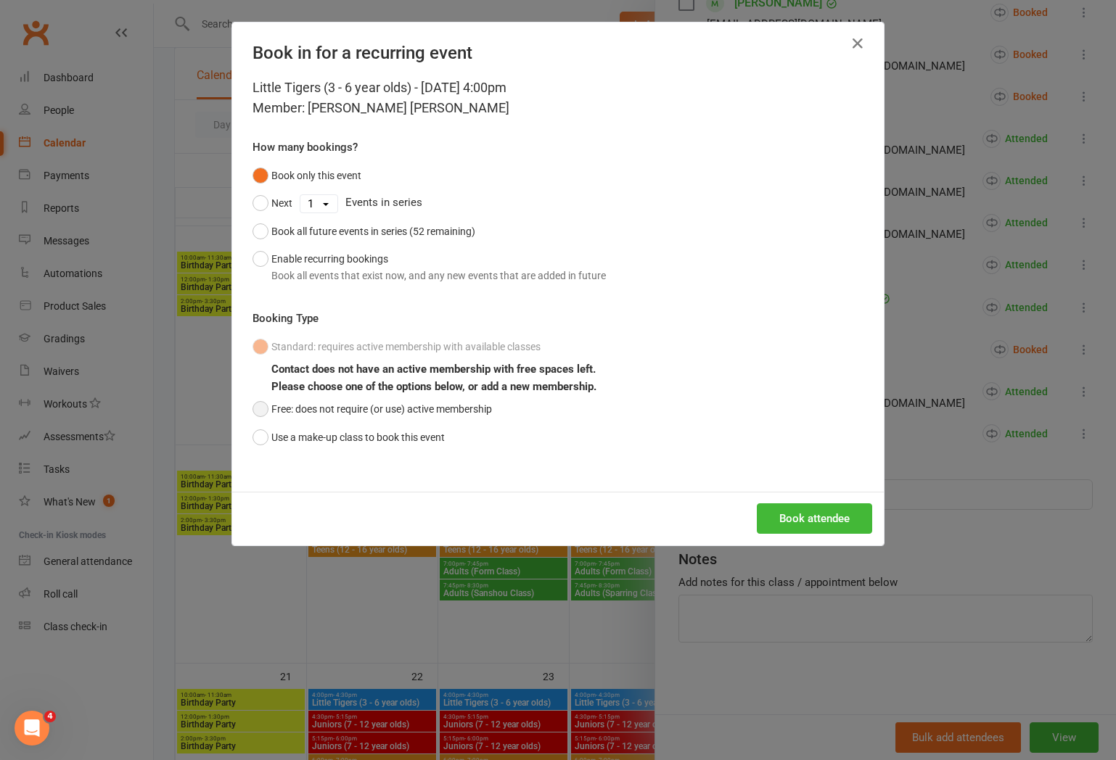
click at [324, 408] on button "Free: does not require (or use) active membership" at bounding box center [371, 409] width 239 height 28
click at [787, 509] on button "Book attendee" at bounding box center [814, 518] width 115 height 30
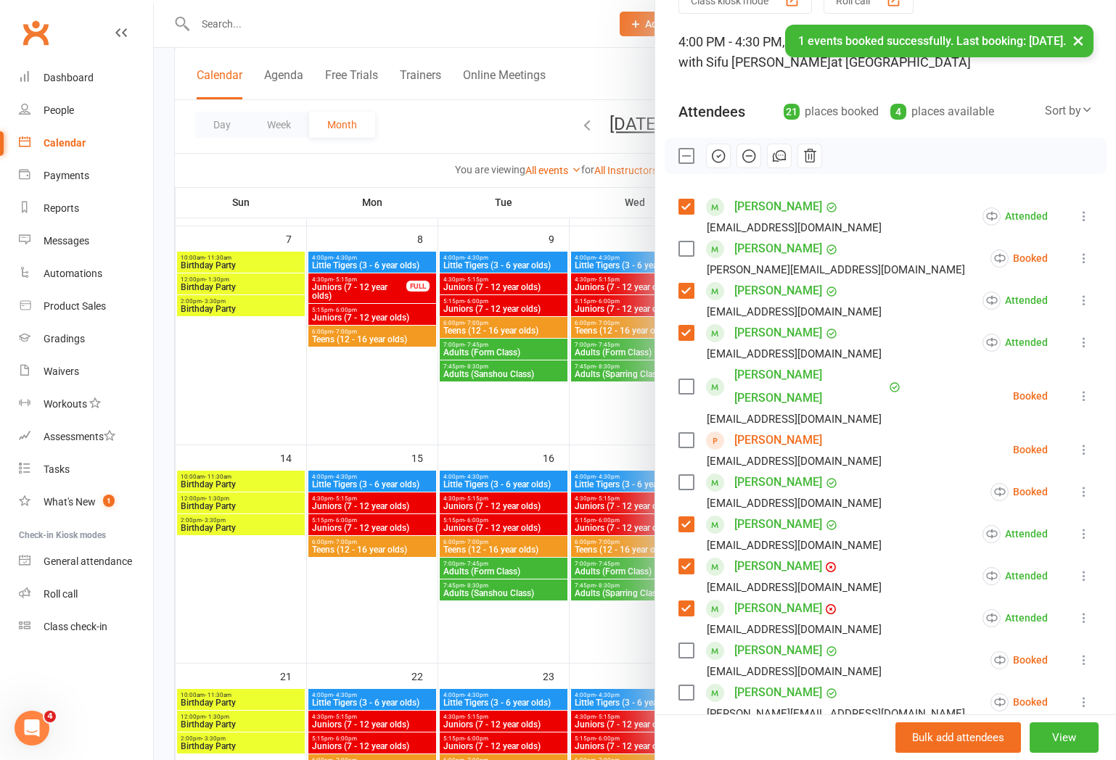
scroll to position [78, 0]
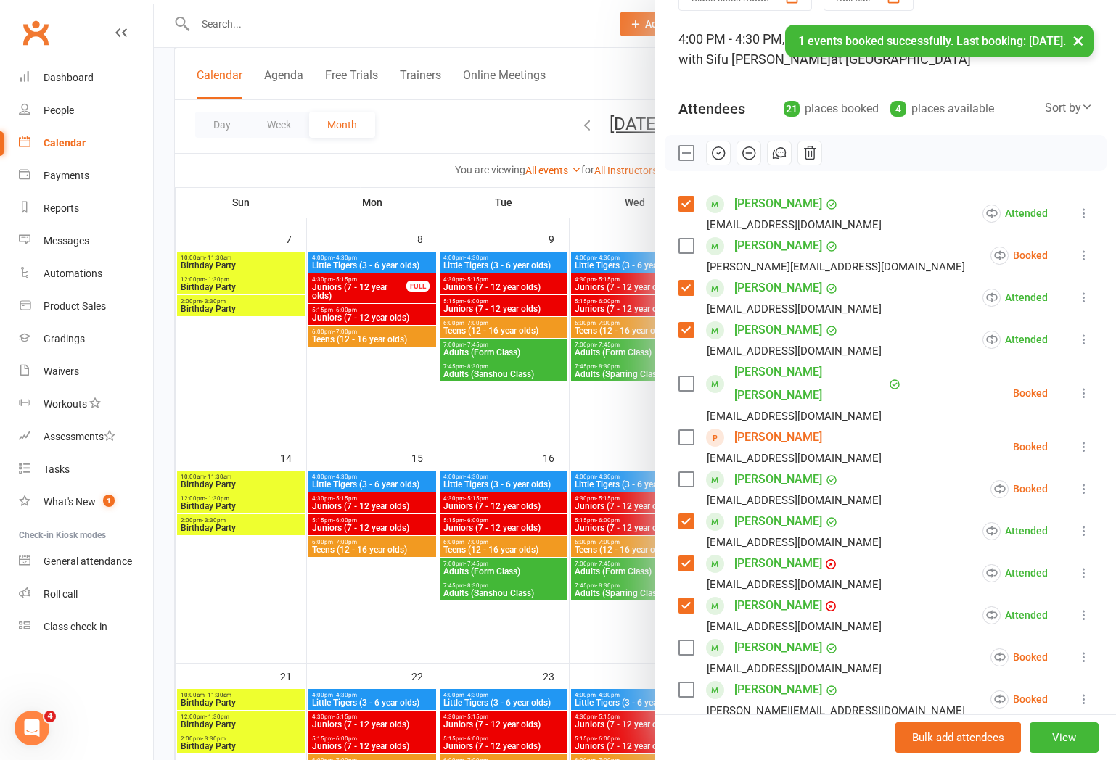
drag, startPoint x: 682, startPoint y: 413, endPoint x: 688, endPoint y: 396, distance: 18.6
click at [682, 430] on label at bounding box center [685, 437] width 15 height 15
click at [690, 376] on label at bounding box center [685, 383] width 15 height 15
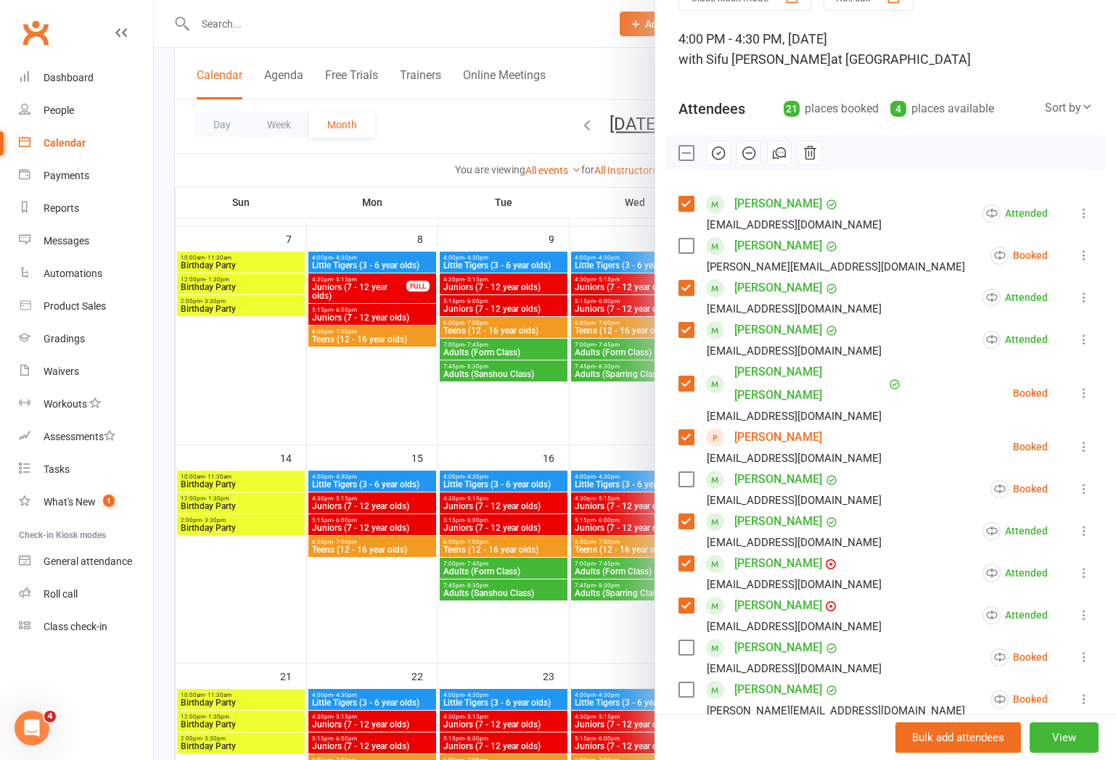
click at [717, 150] on icon "button" at bounding box center [718, 153] width 16 height 16
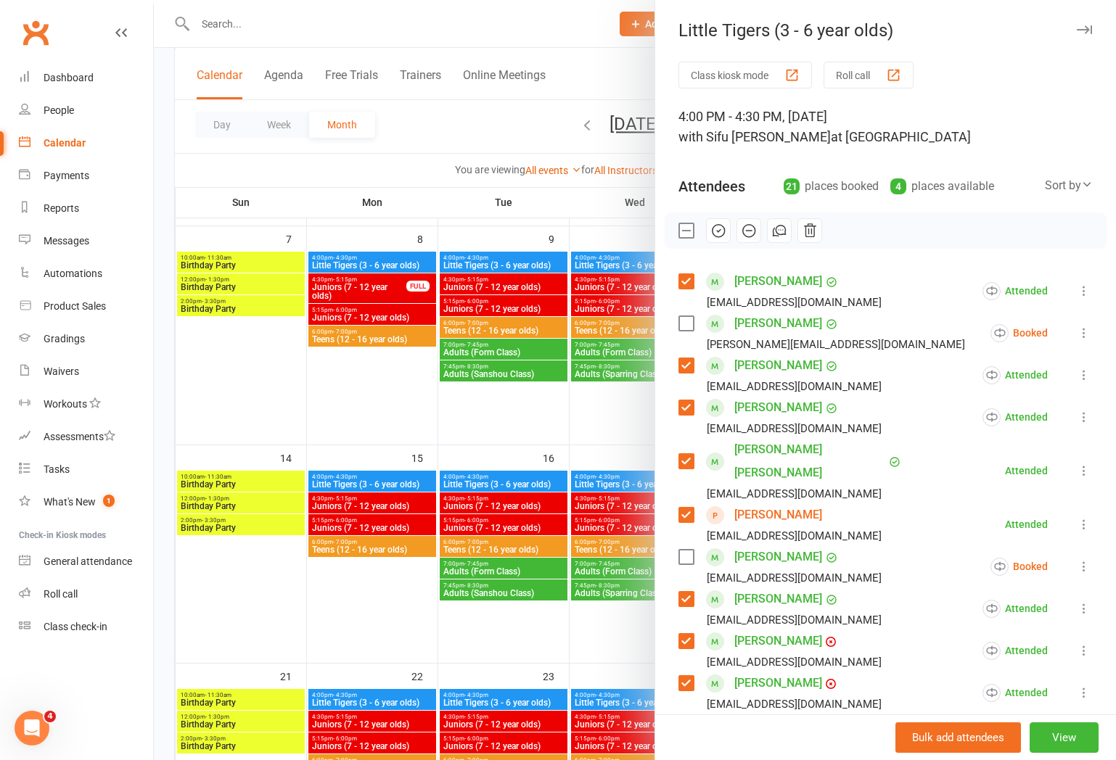
click at [1086, 30] on icon "button" at bounding box center [1084, 29] width 15 height 9
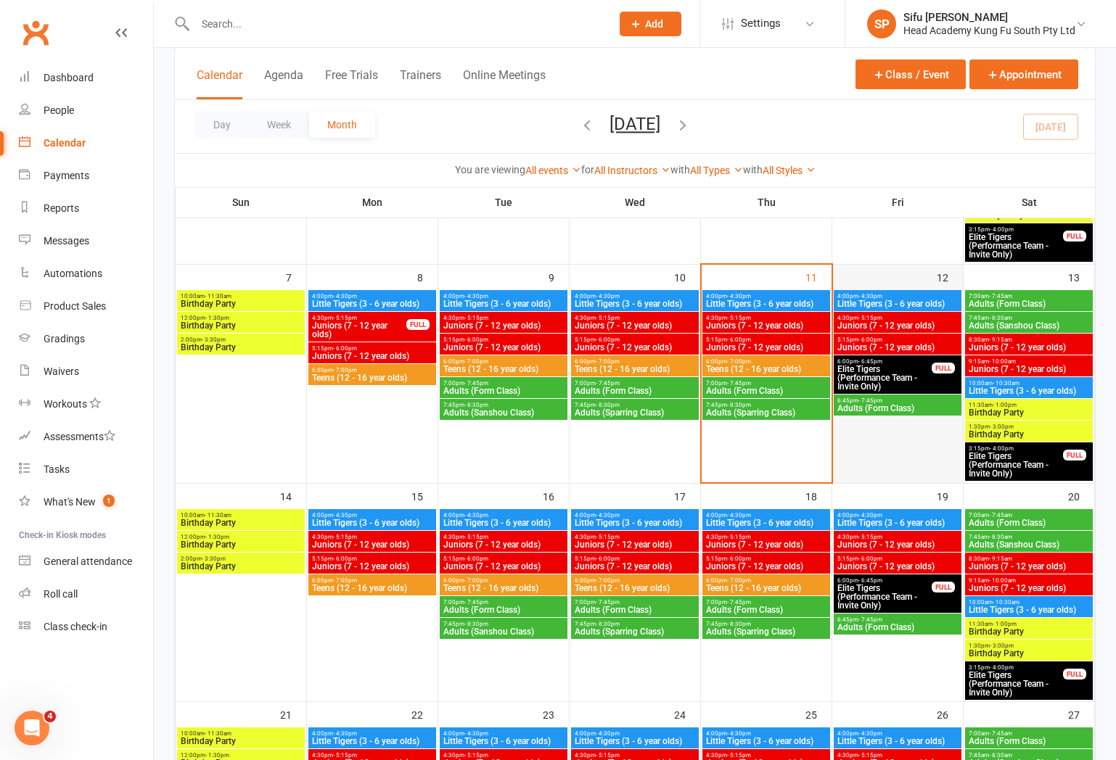
scroll to position [263, 0]
